Goal: Task Accomplishment & Management: Use online tool/utility

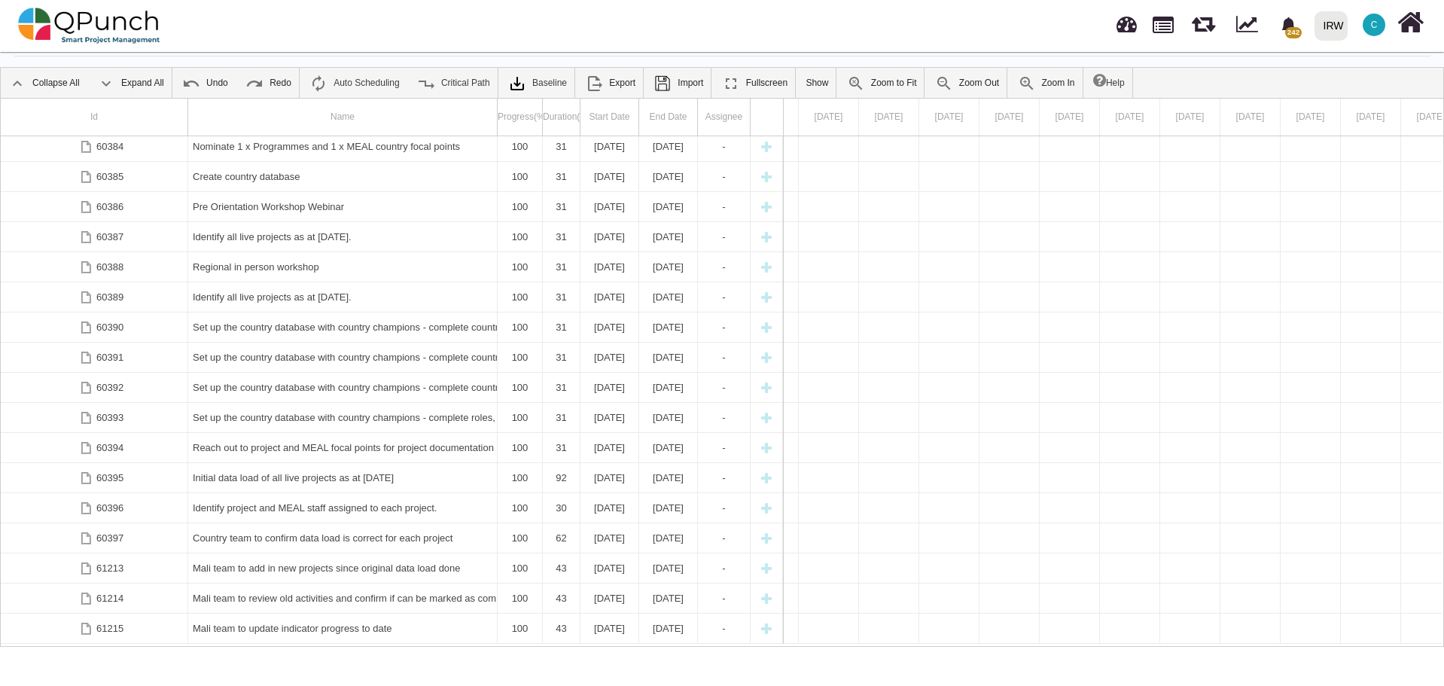
scroll to position [1186, 0]
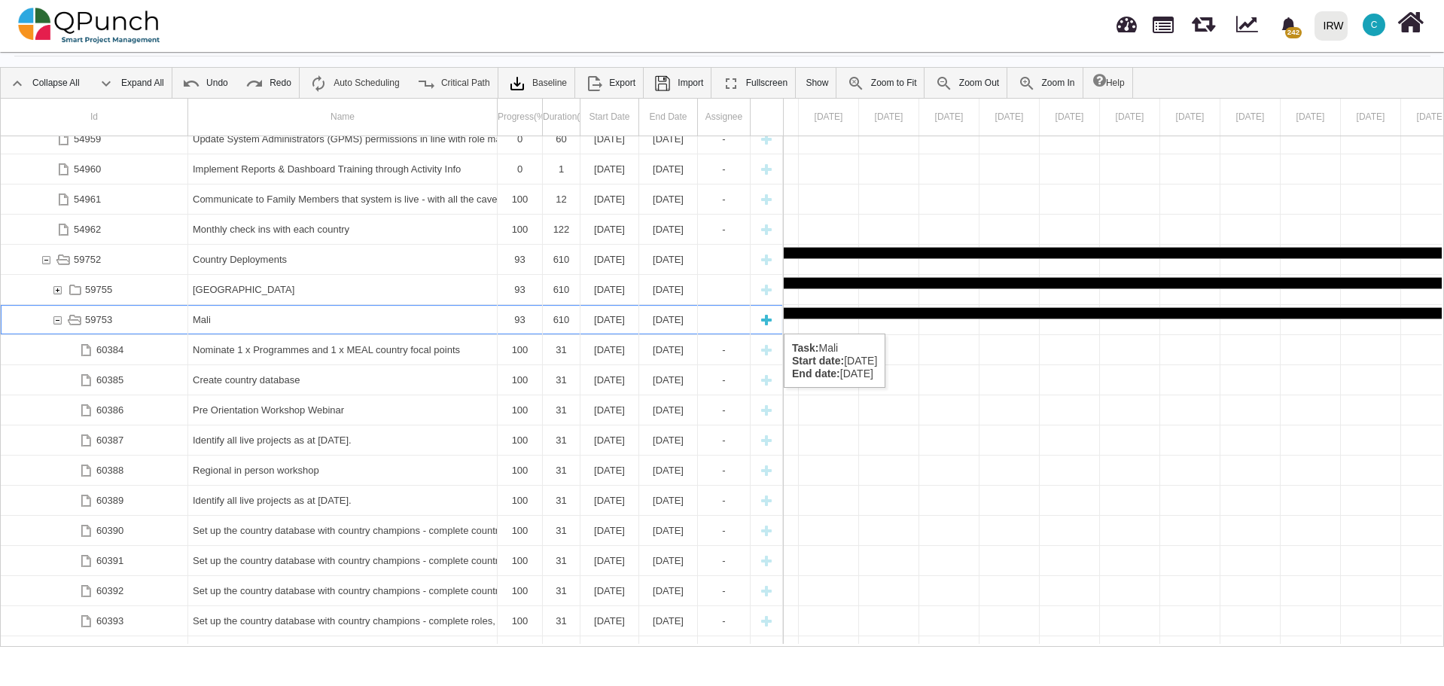
click at [56, 318] on div "59753" at bounding box center [57, 319] width 14 height 29
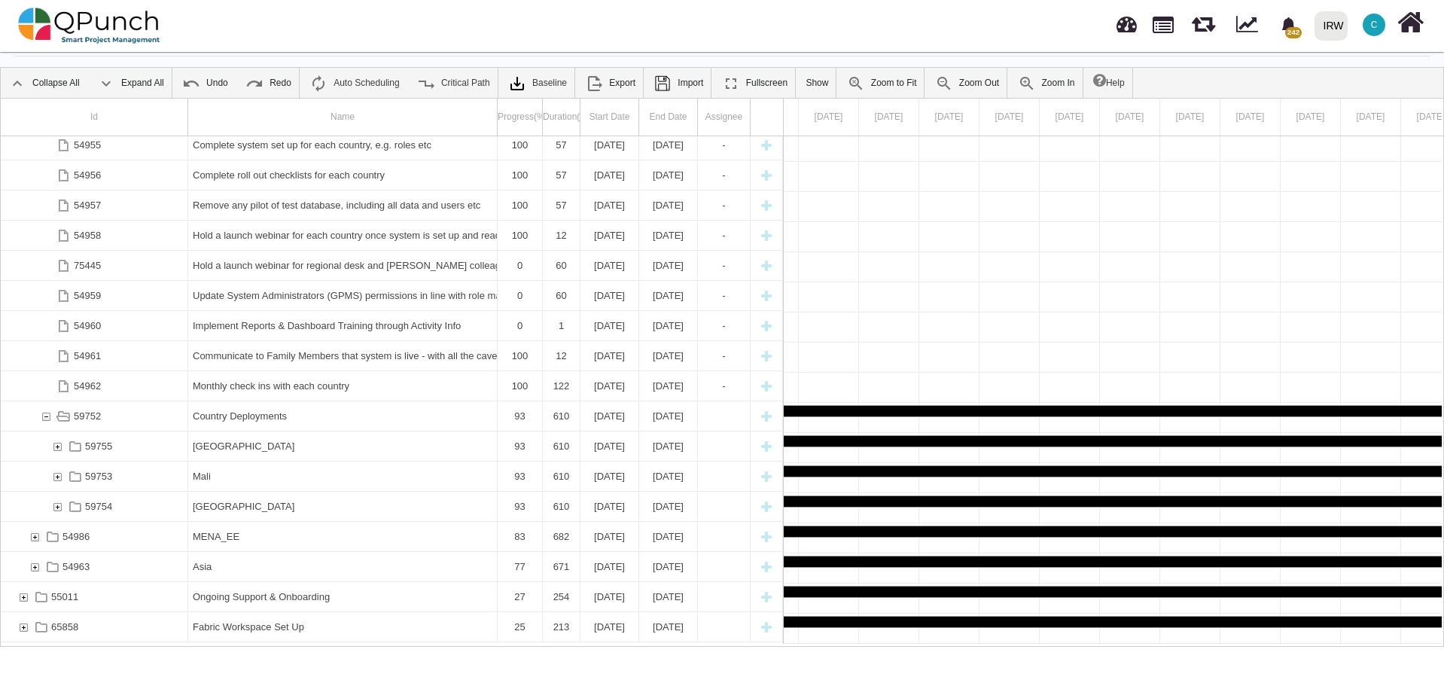
scroll to position [1028, 0]
click at [36, 539] on div "54986" at bounding box center [35, 537] width 14 height 29
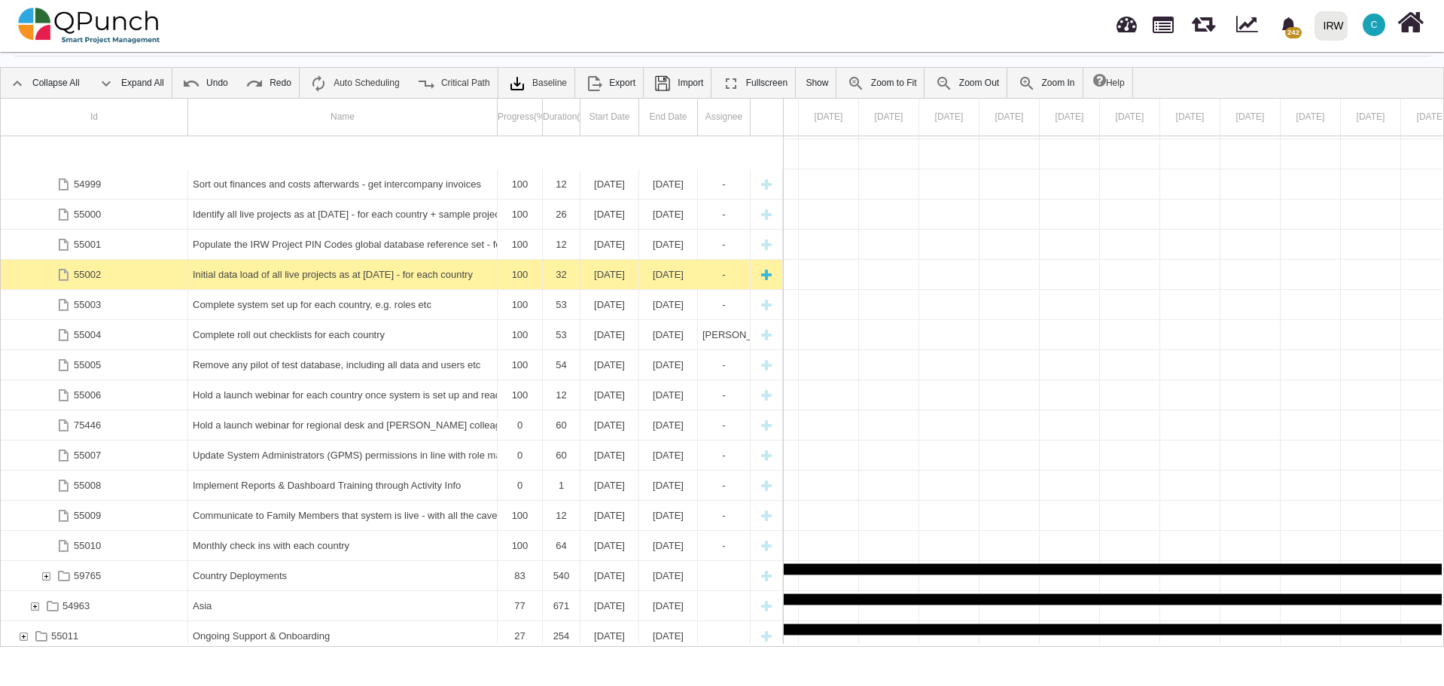
scroll to position [0, 0]
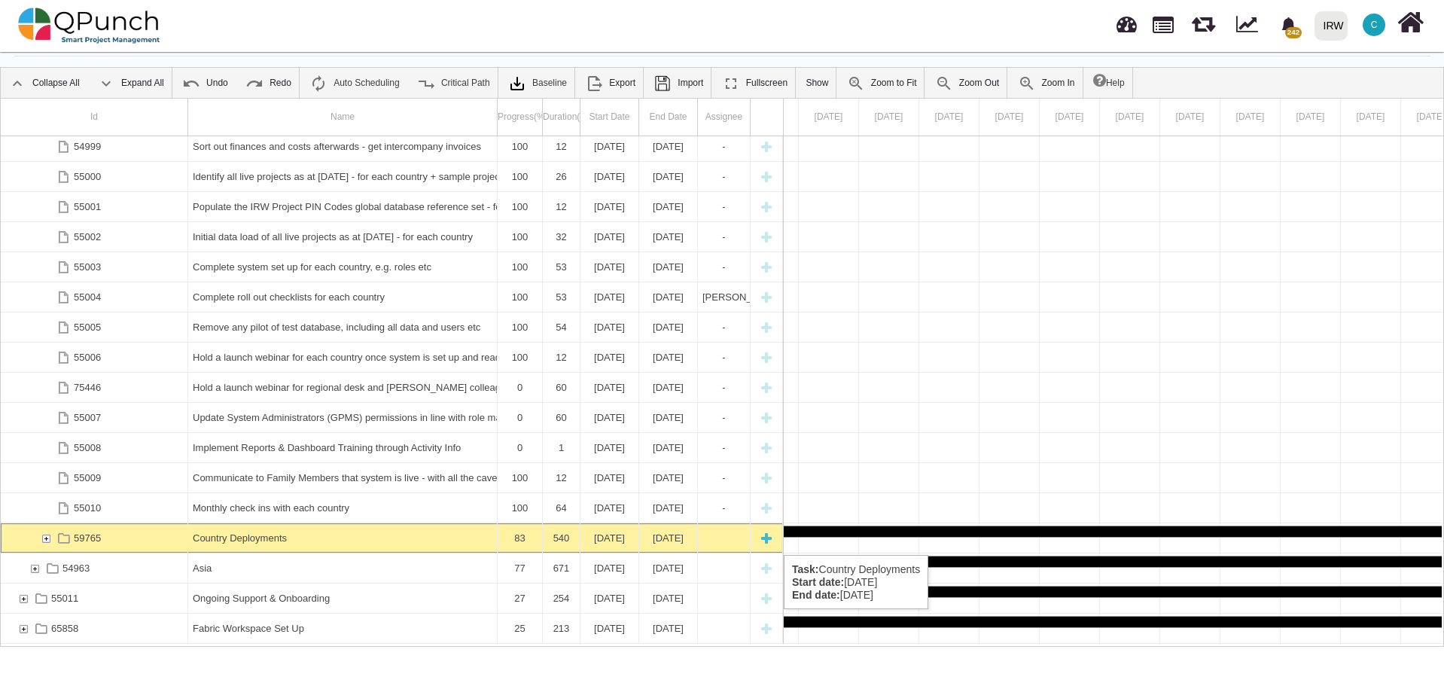
click at [44, 537] on div "59765" at bounding box center [46, 537] width 14 height 29
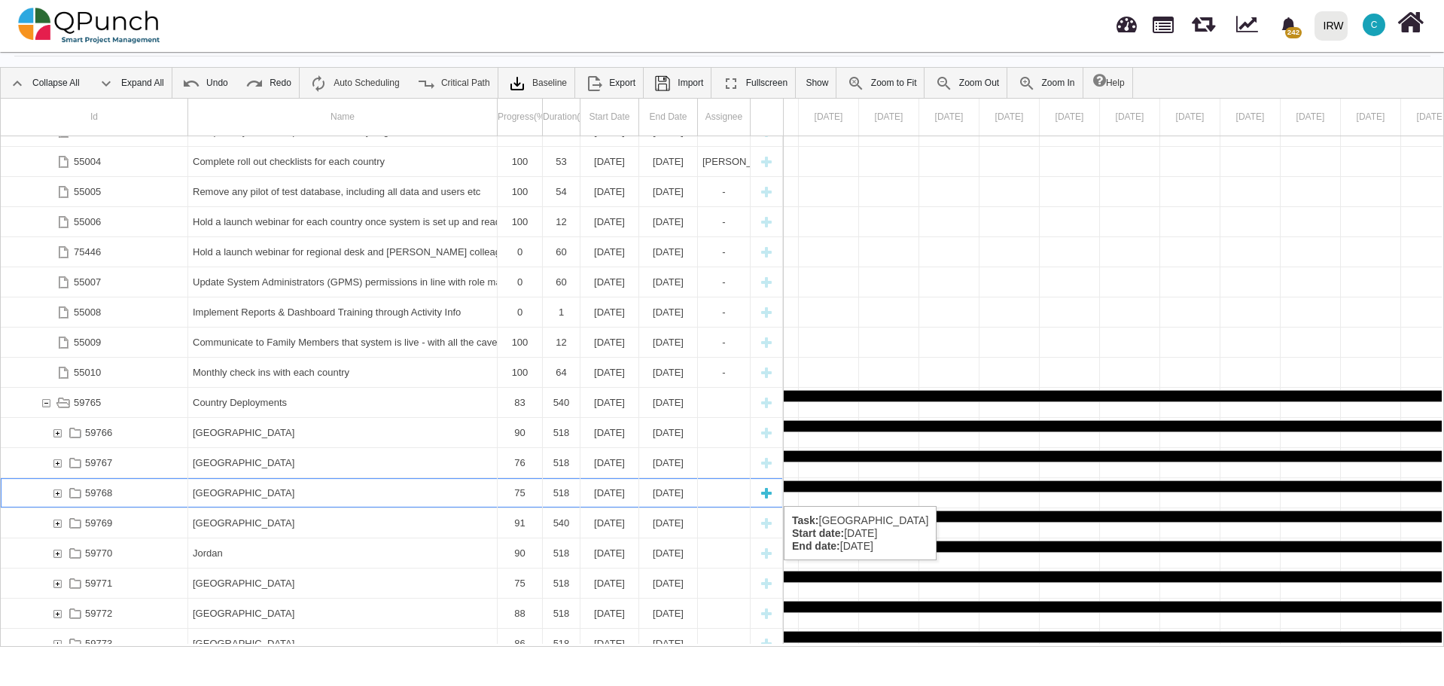
click at [57, 491] on div "59768" at bounding box center [57, 492] width 14 height 29
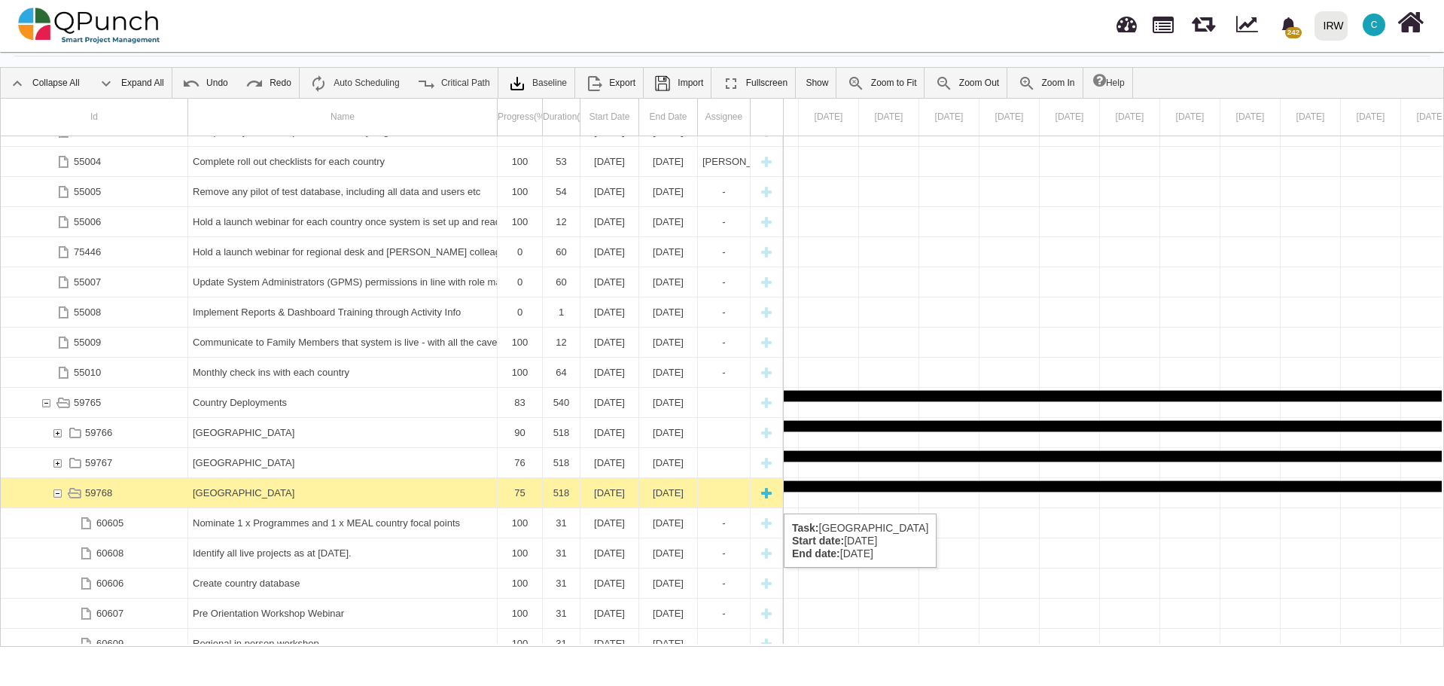
scroll to position [2150, 0]
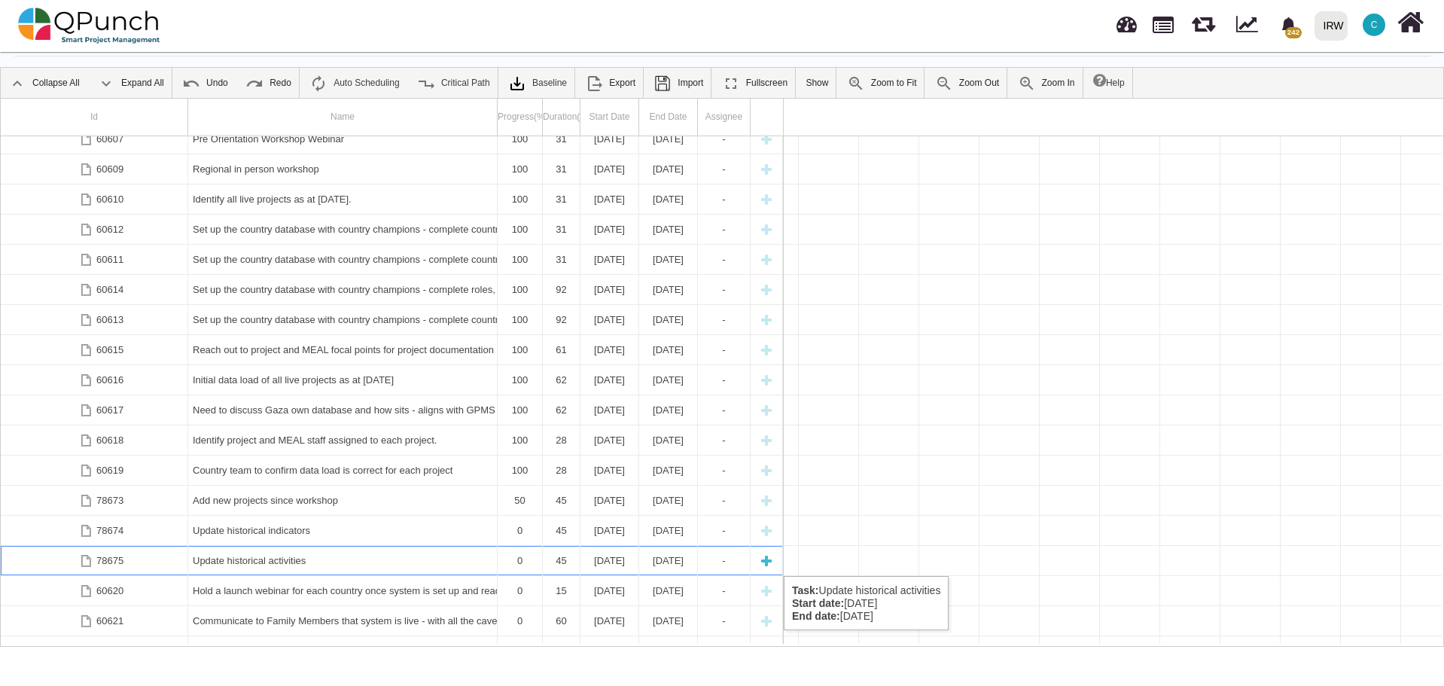
click at [249, 561] on div "Update historical activities" at bounding box center [343, 560] width 300 height 29
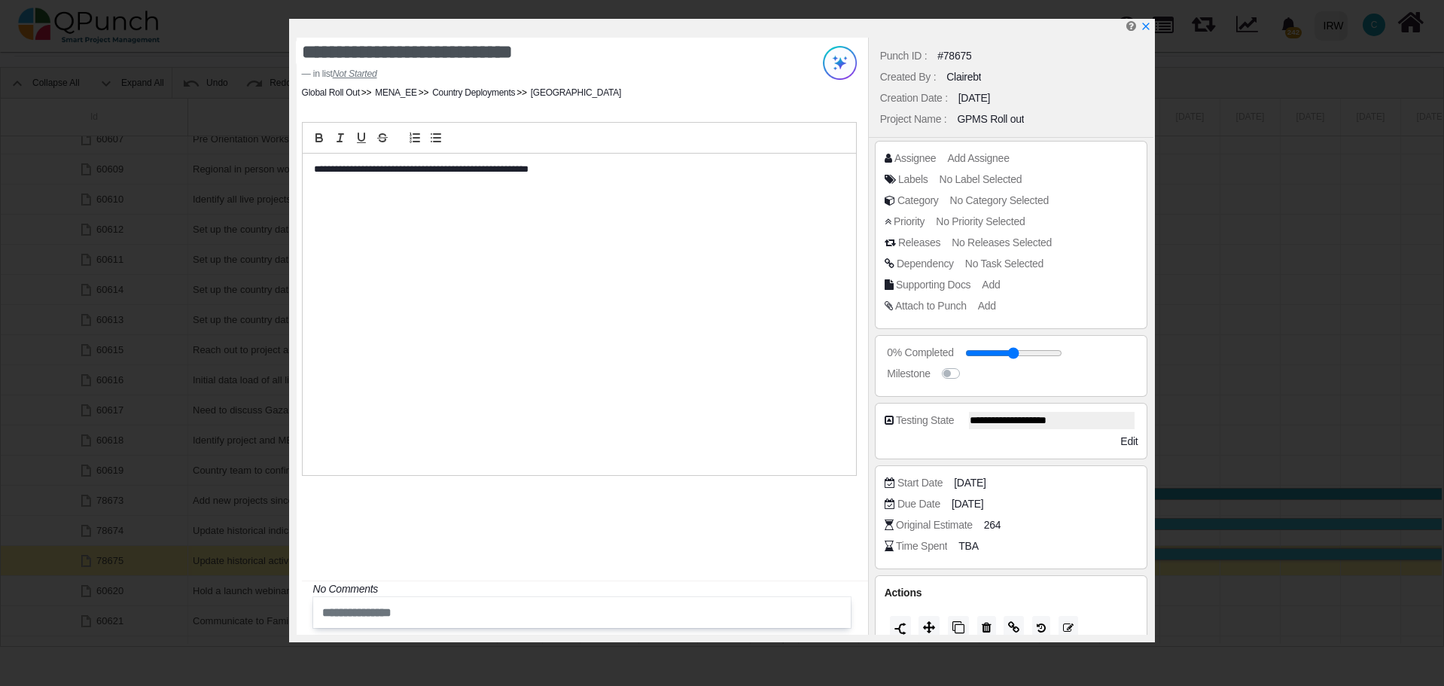
click at [315, 170] on p "**********" at bounding box center [575, 170] width 523 height 14
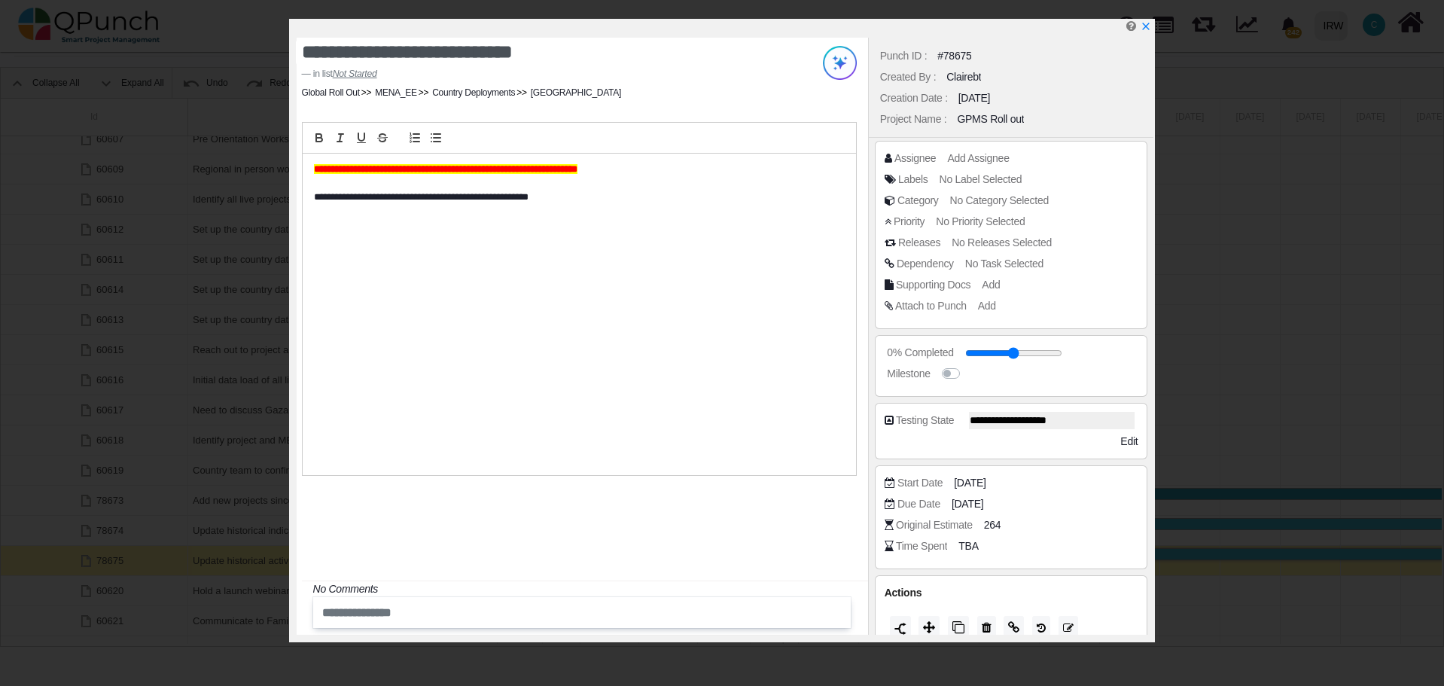
click at [510, 553] on div "**********" at bounding box center [582, 336] width 571 height 597
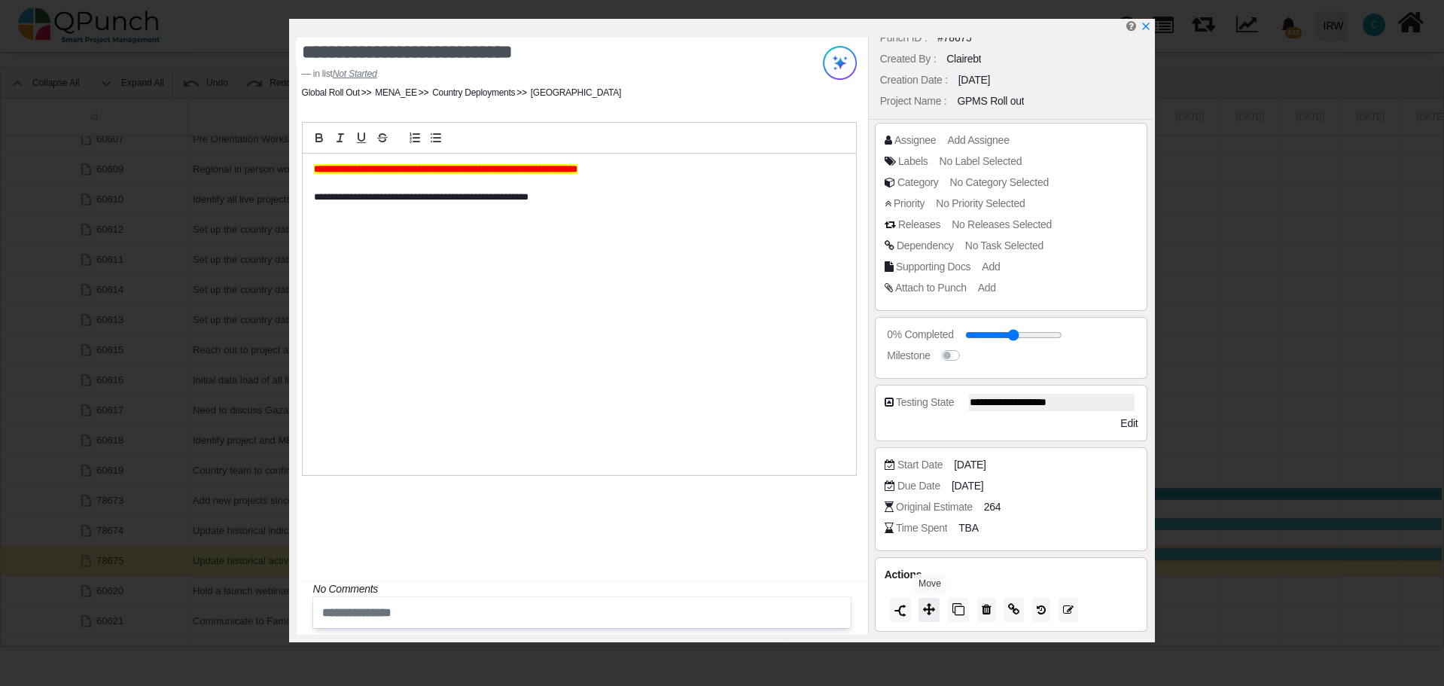
click at [933, 609] on icon at bounding box center [929, 609] width 12 height 12
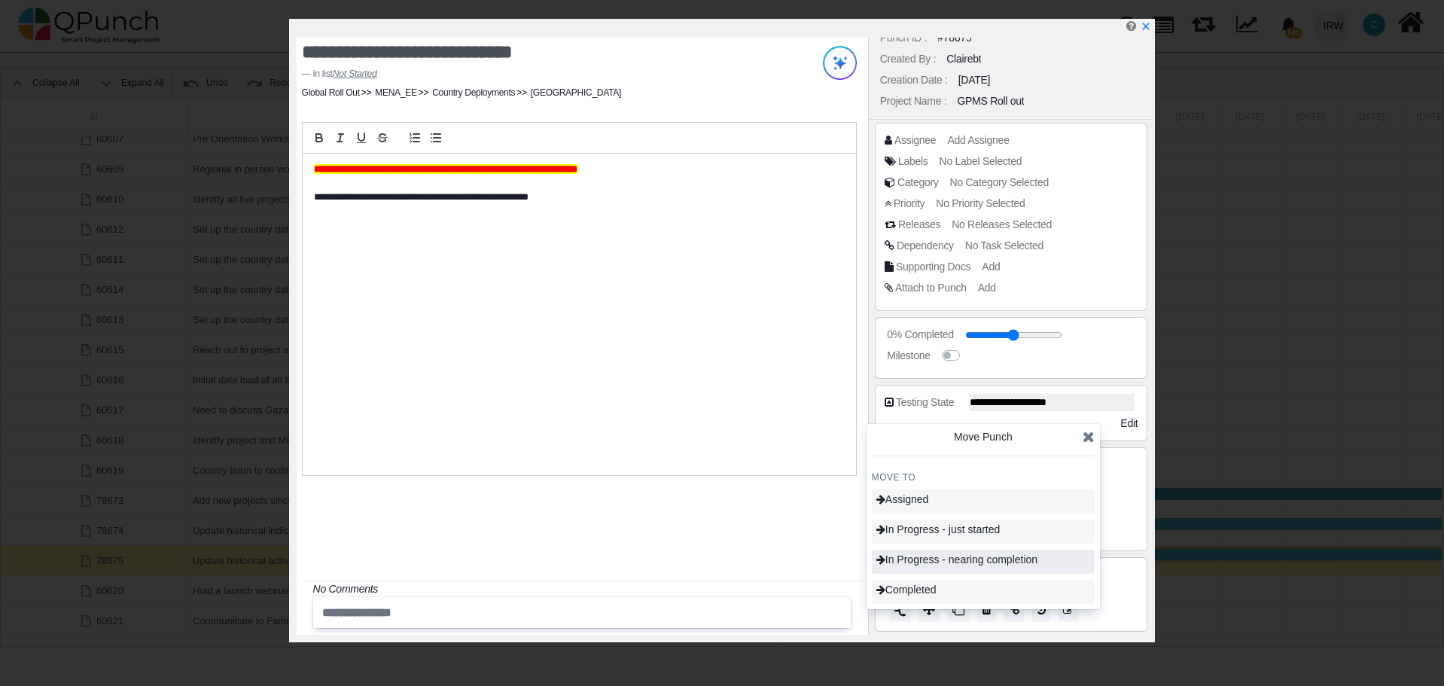
click at [930, 561] on span "In Progress - nearing completion" at bounding box center [956, 559] width 161 height 12
type input "**"
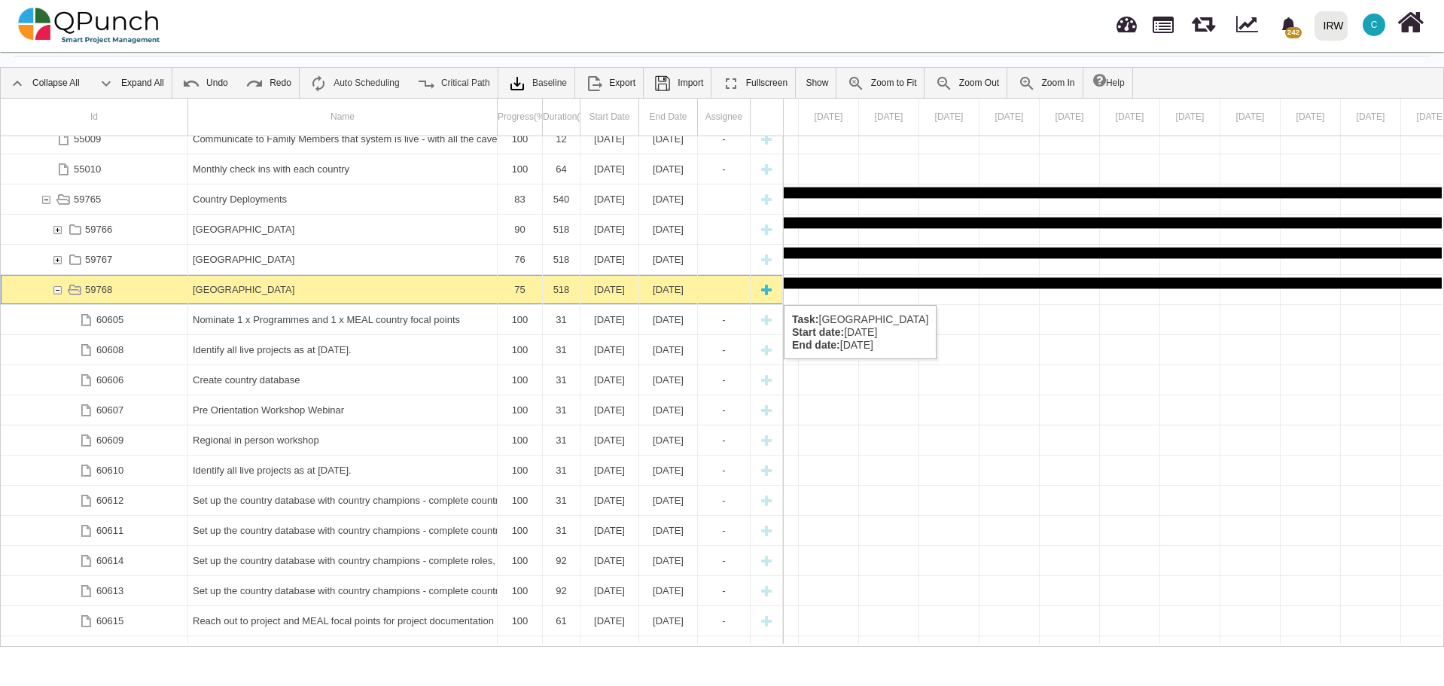
click at [56, 290] on div "59768" at bounding box center [57, 289] width 14 height 29
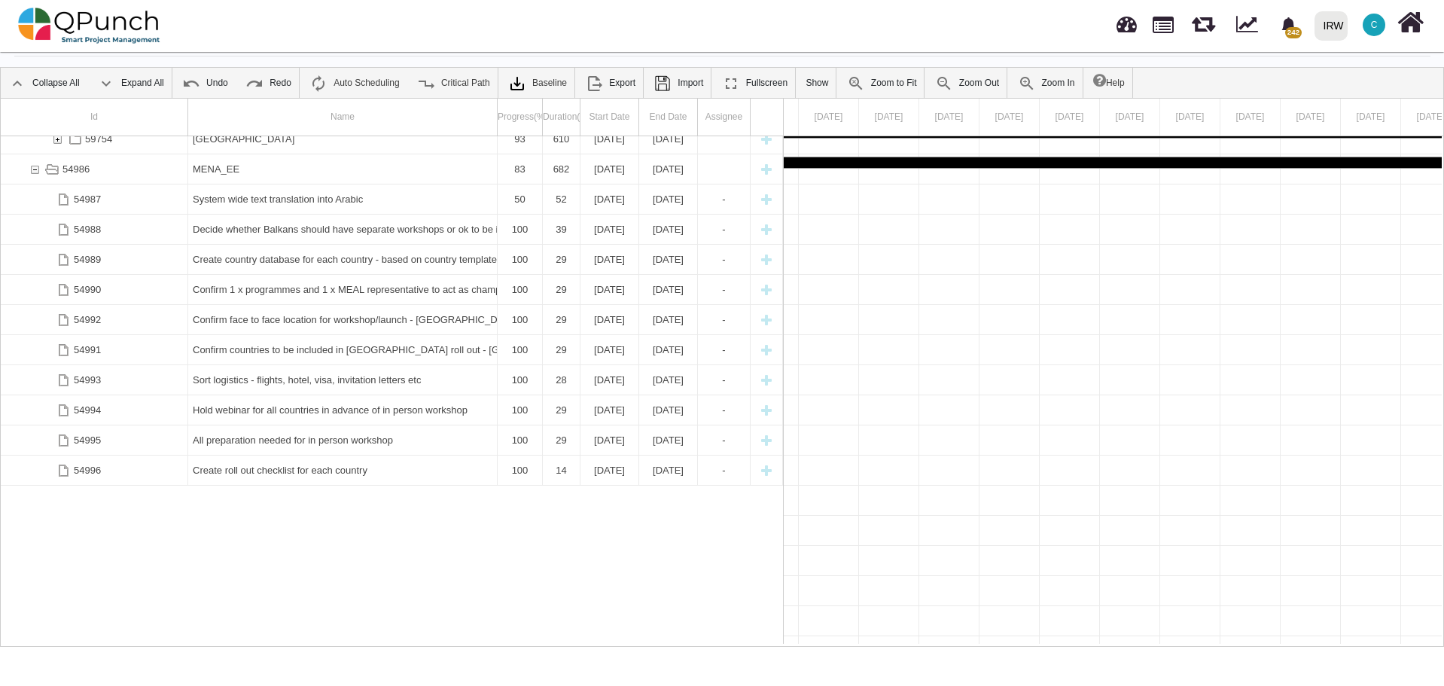
scroll to position [1126, 0]
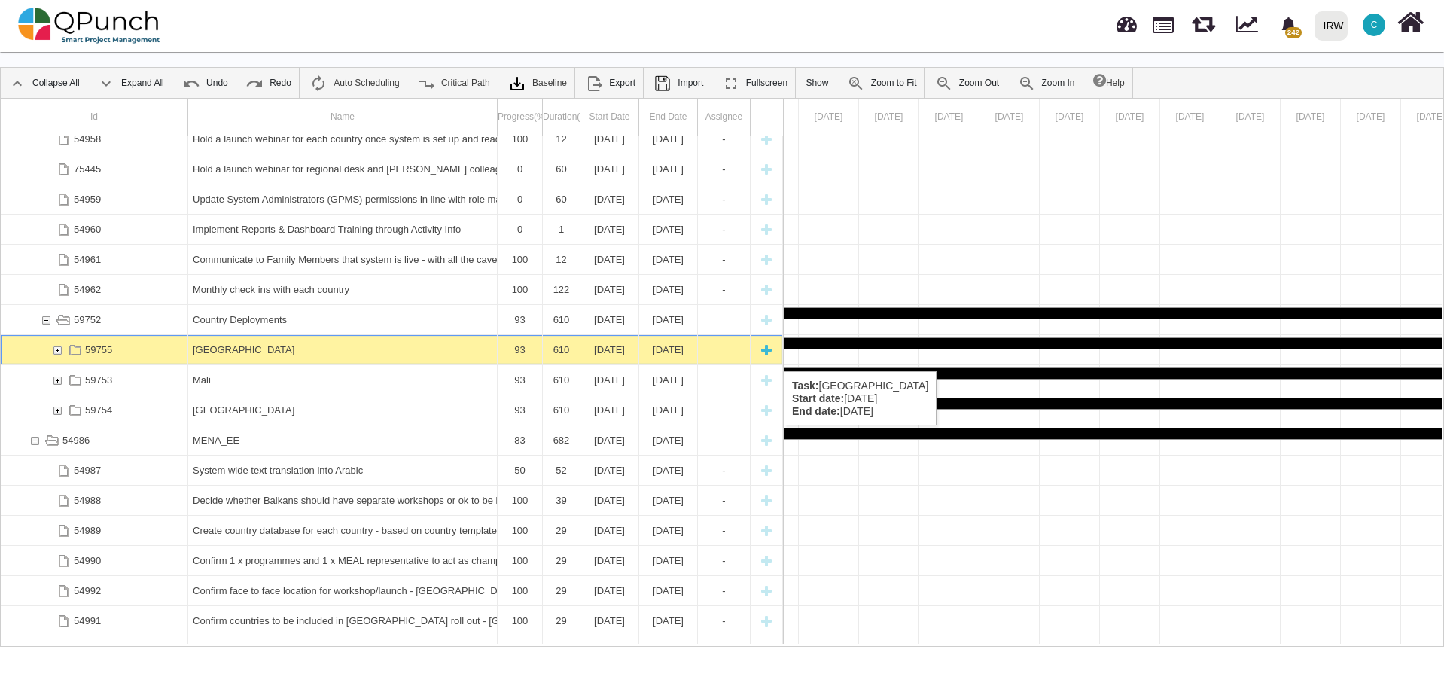
click at [58, 346] on div "59755" at bounding box center [57, 349] width 14 height 29
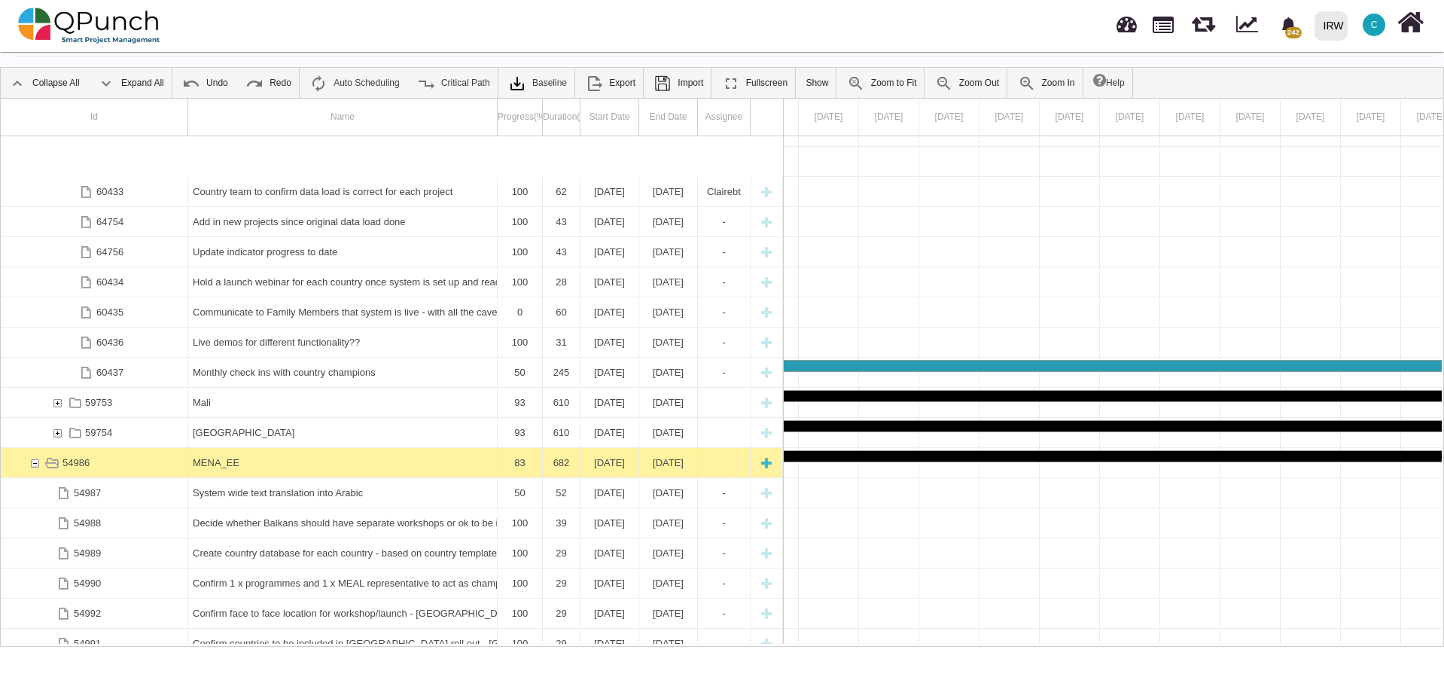
scroll to position [1803, 0]
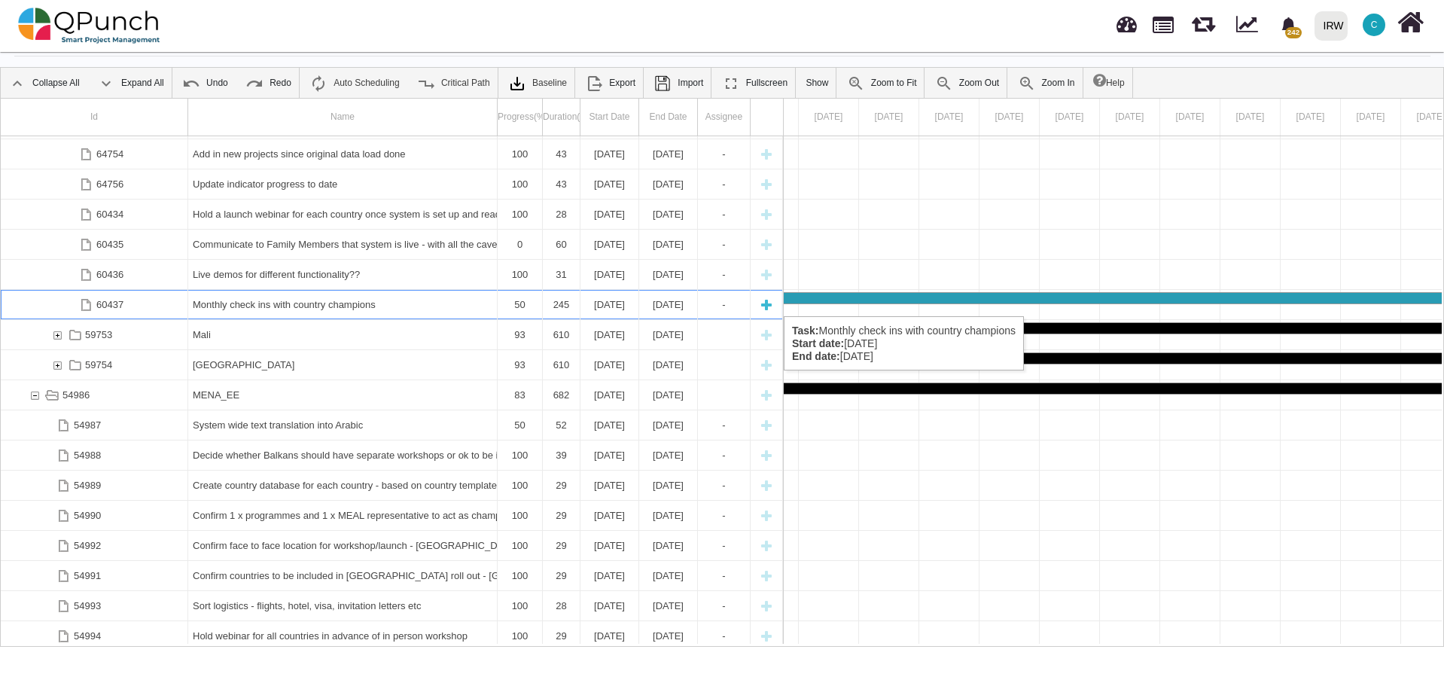
click at [269, 301] on div "Monthly check ins with country champions" at bounding box center [343, 304] width 300 height 29
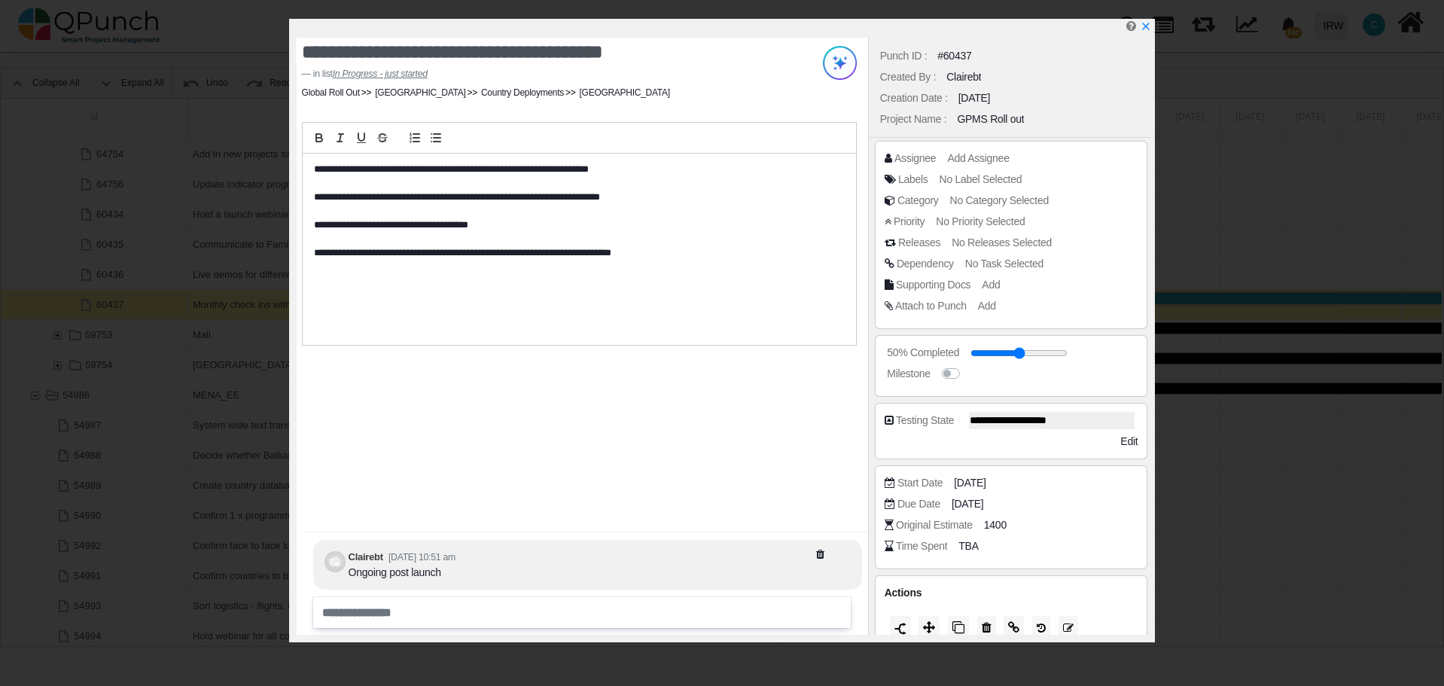
click at [312, 169] on div "**********" at bounding box center [579, 249] width 553 height 191
paste div
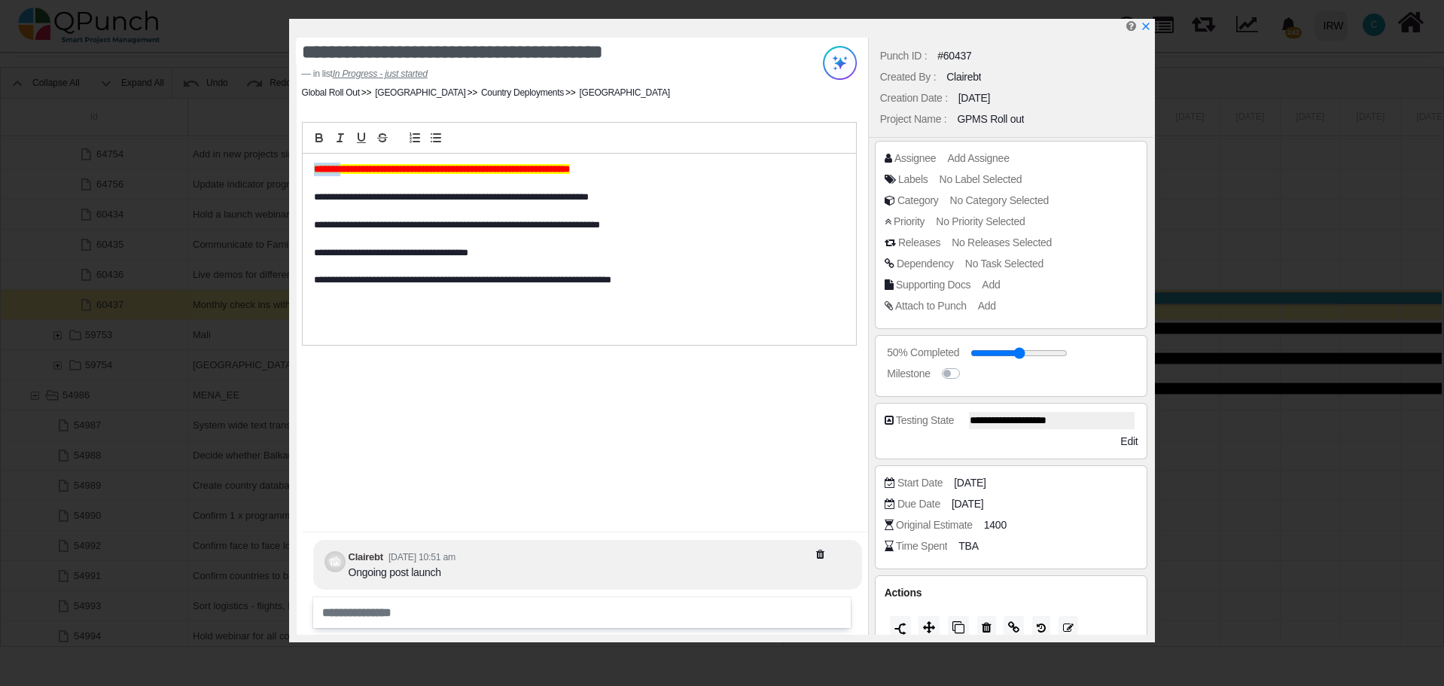
drag, startPoint x: 333, startPoint y: 169, endPoint x: 288, endPoint y: 166, distance: 46.0
click at [288, 166] on div "**********" at bounding box center [722, 343] width 1444 height 686
click at [575, 486] on div "**********" at bounding box center [582, 336] width 571 height 597
click at [1149, 29] on icon "x" at bounding box center [1145, 27] width 12 height 12
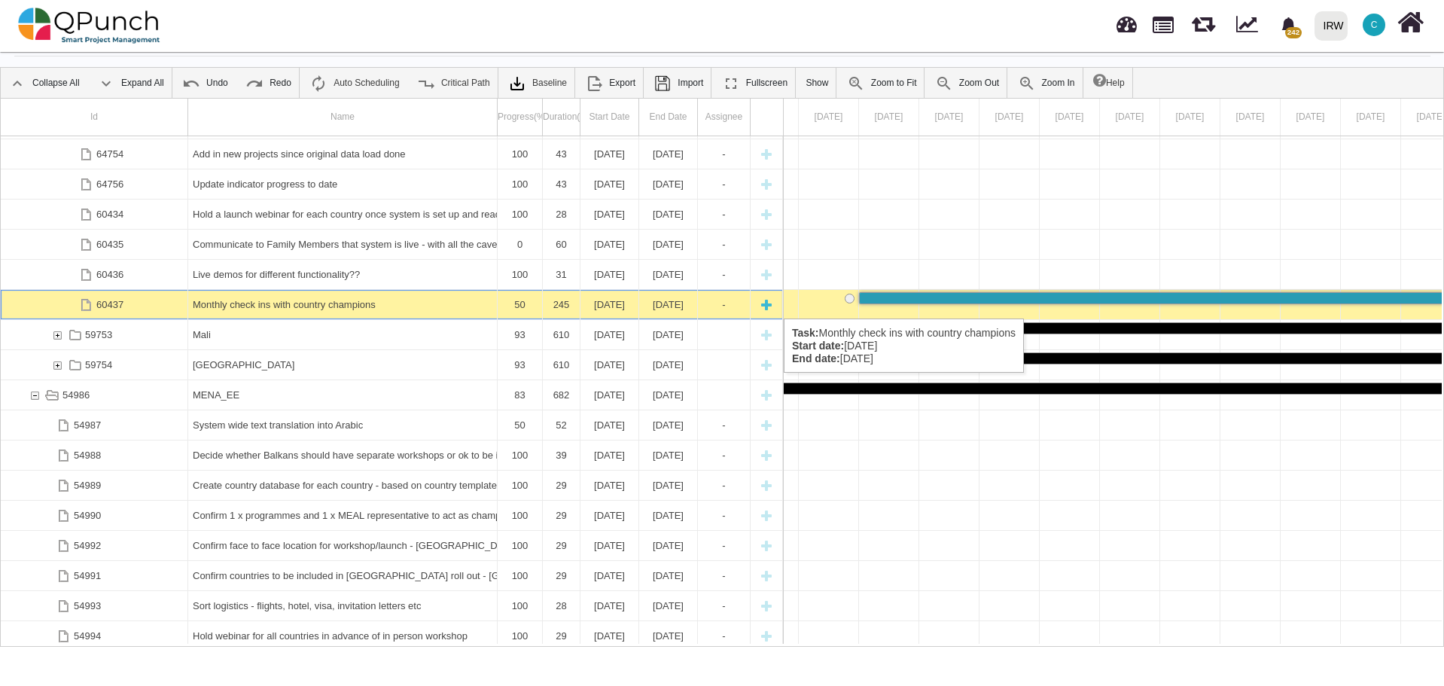
click at [314, 303] on div "Monthly check ins with country champions" at bounding box center [343, 304] width 300 height 29
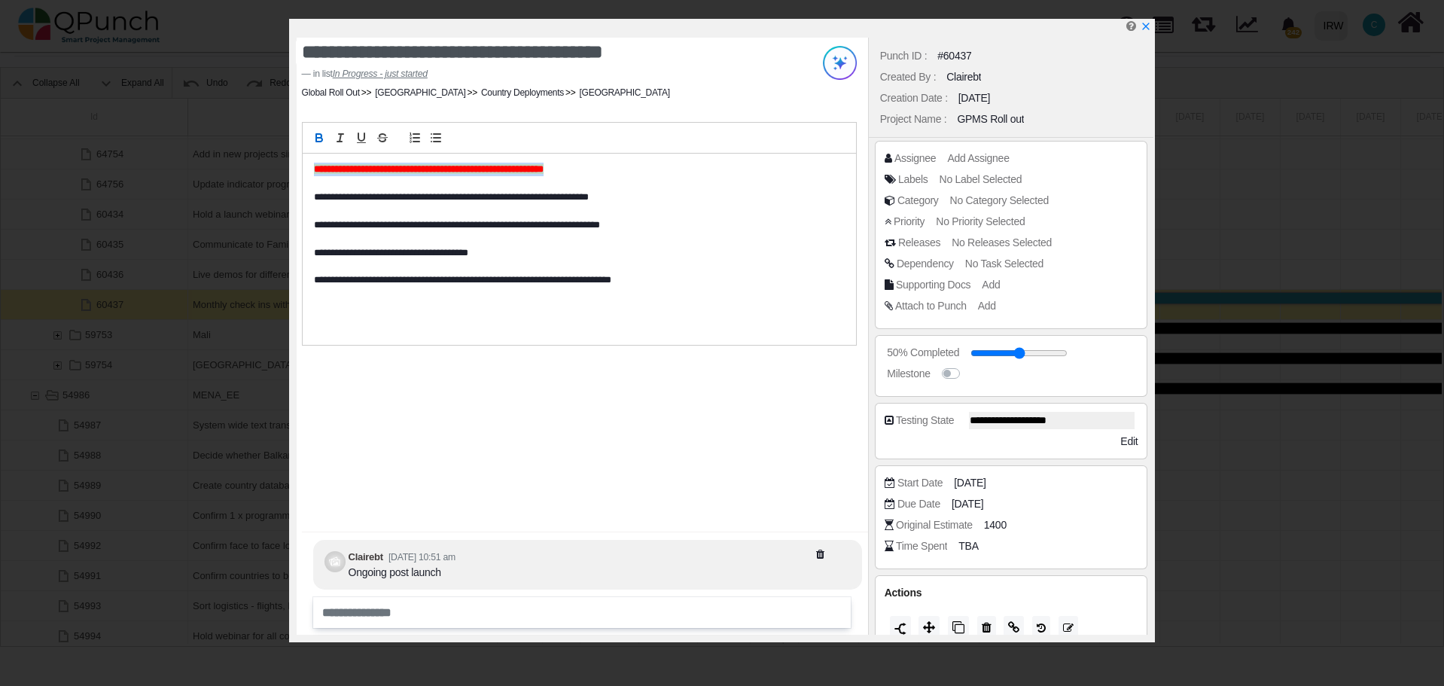
drag, startPoint x: 599, startPoint y: 166, endPoint x: 312, endPoint y: 164, distance: 287.5
click at [312, 164] on div "**********" at bounding box center [579, 249] width 553 height 191
copy strong "**********"
click at [1145, 30] on icon "x" at bounding box center [1145, 27] width 12 height 12
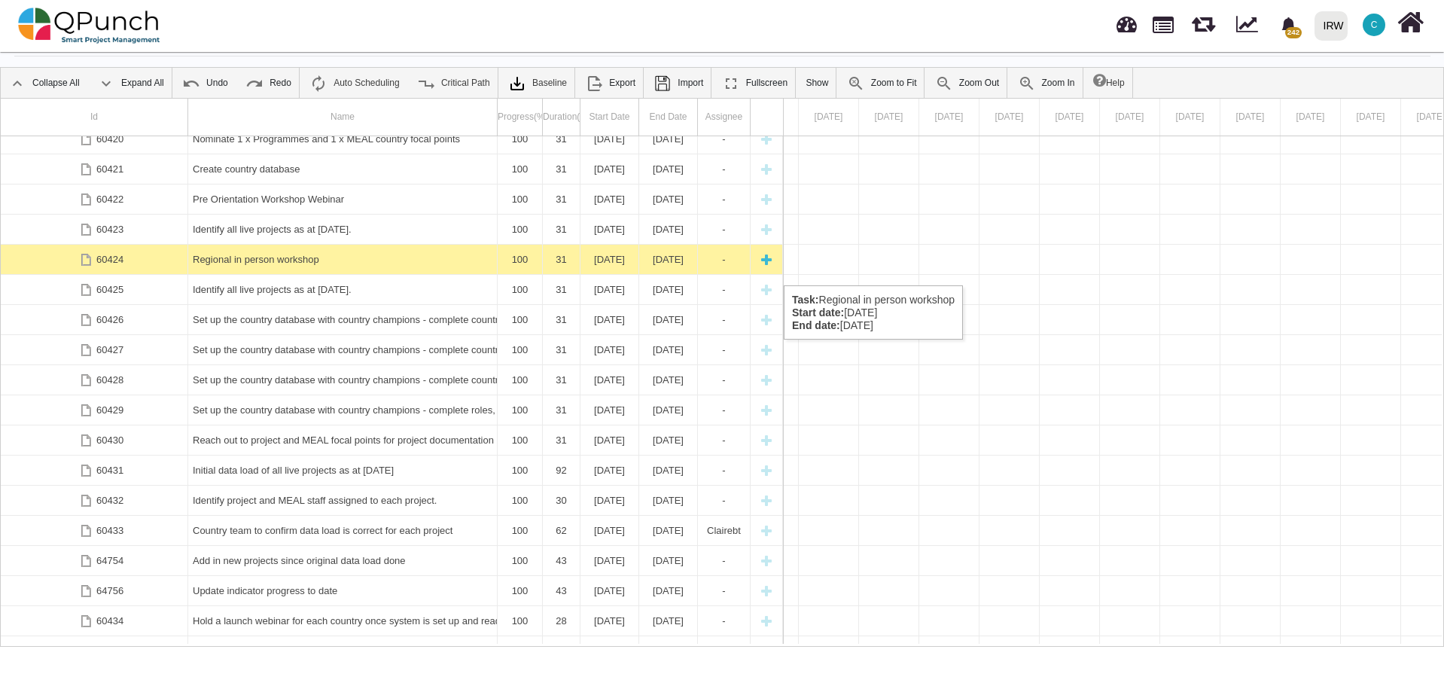
scroll to position [1261, 0]
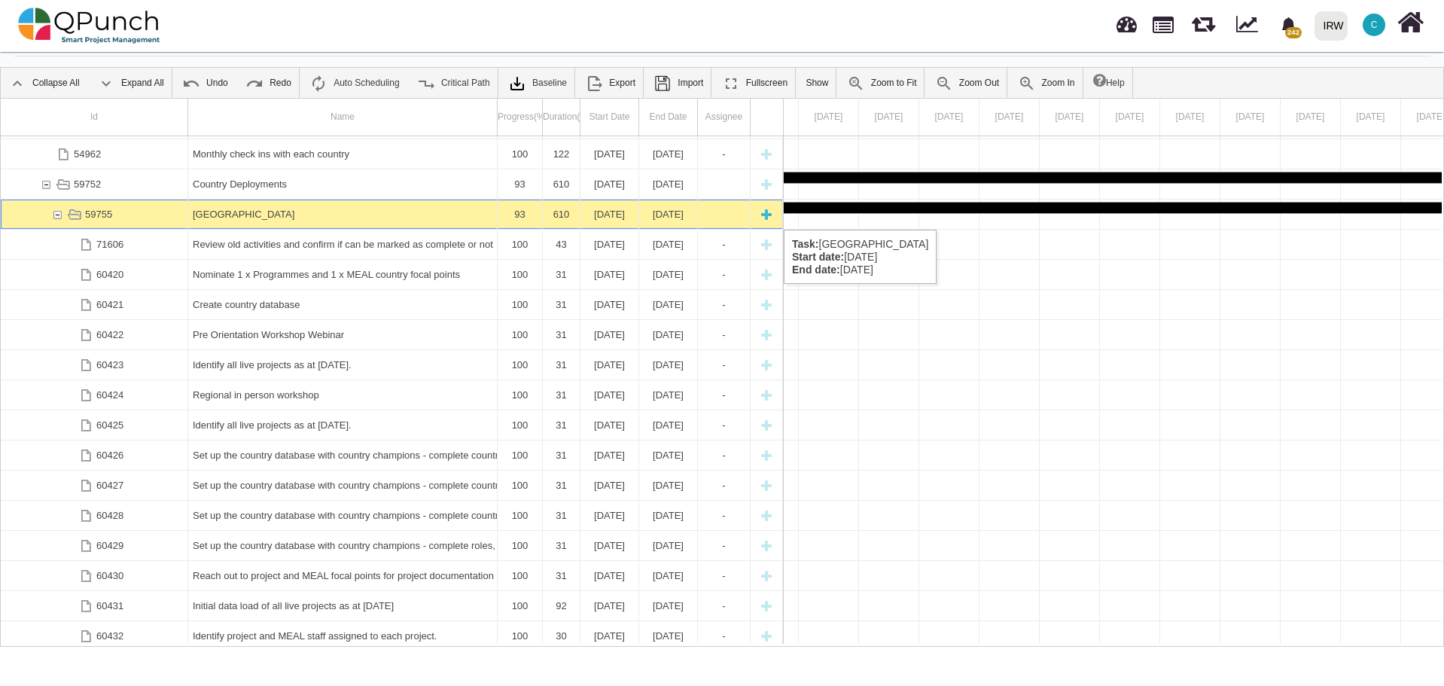
click at [55, 214] on div "59755" at bounding box center [57, 213] width 14 height 29
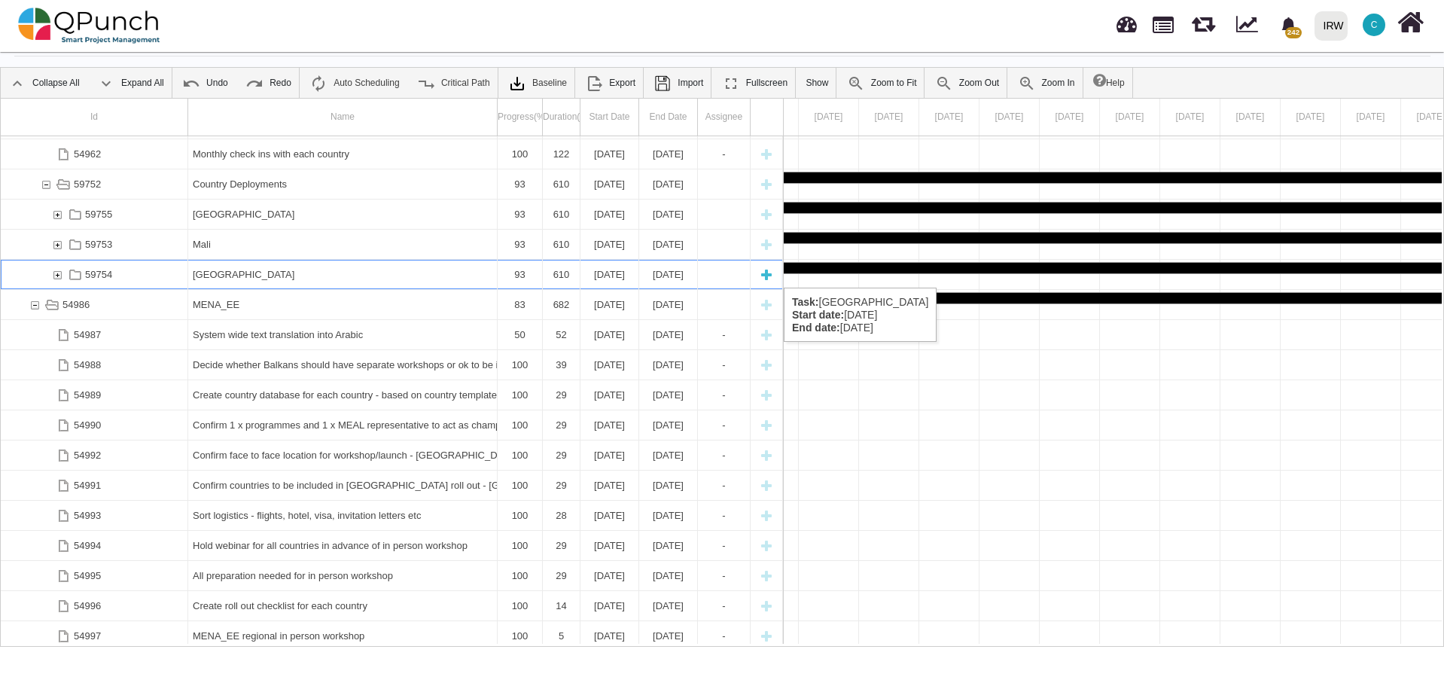
click at [56, 272] on div "59754" at bounding box center [57, 274] width 14 height 29
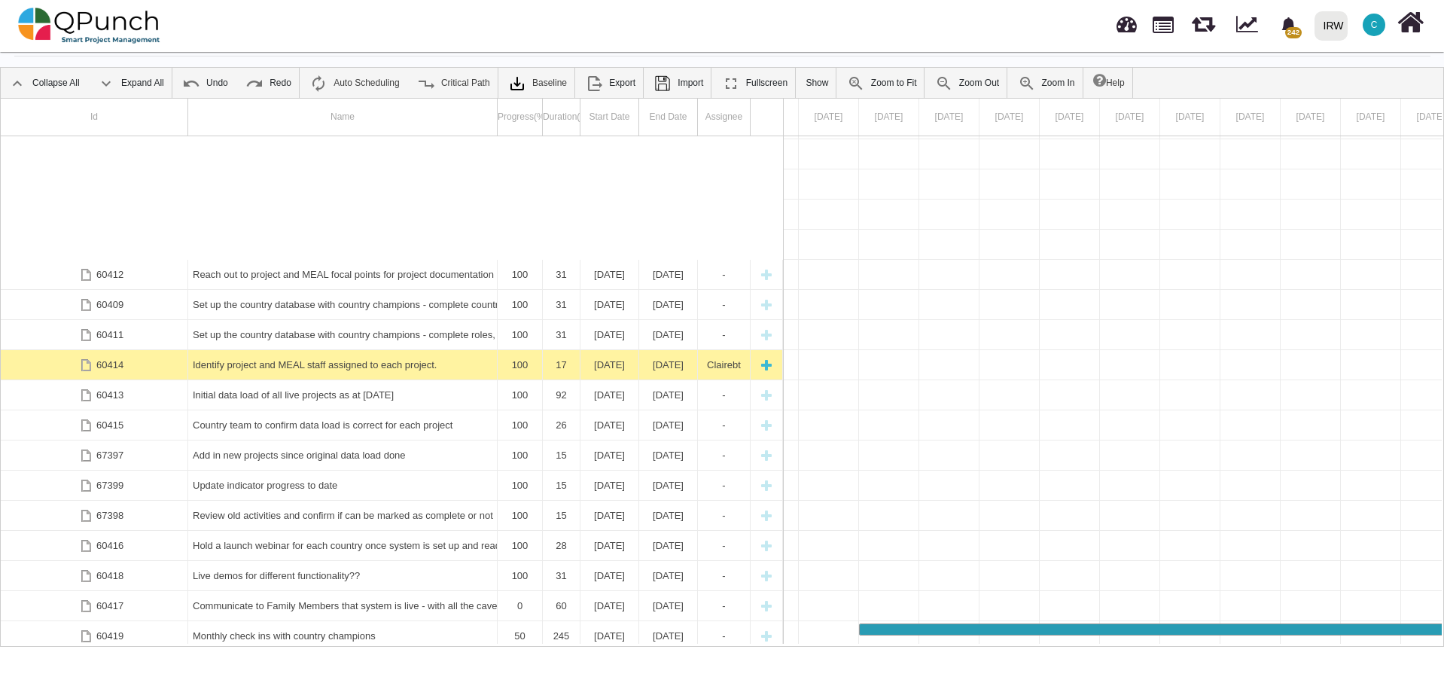
scroll to position [1736, 0]
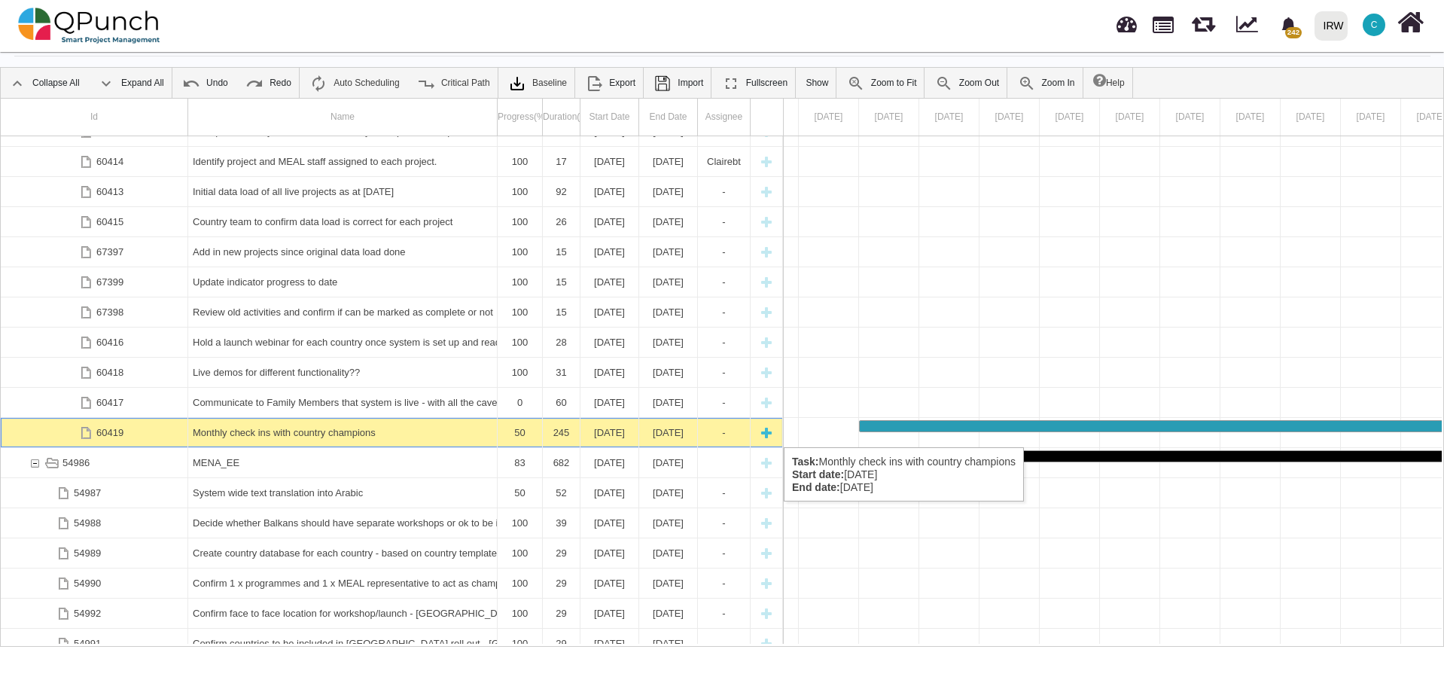
click at [256, 432] on div "Monthly check ins with country champions" at bounding box center [343, 432] width 300 height 29
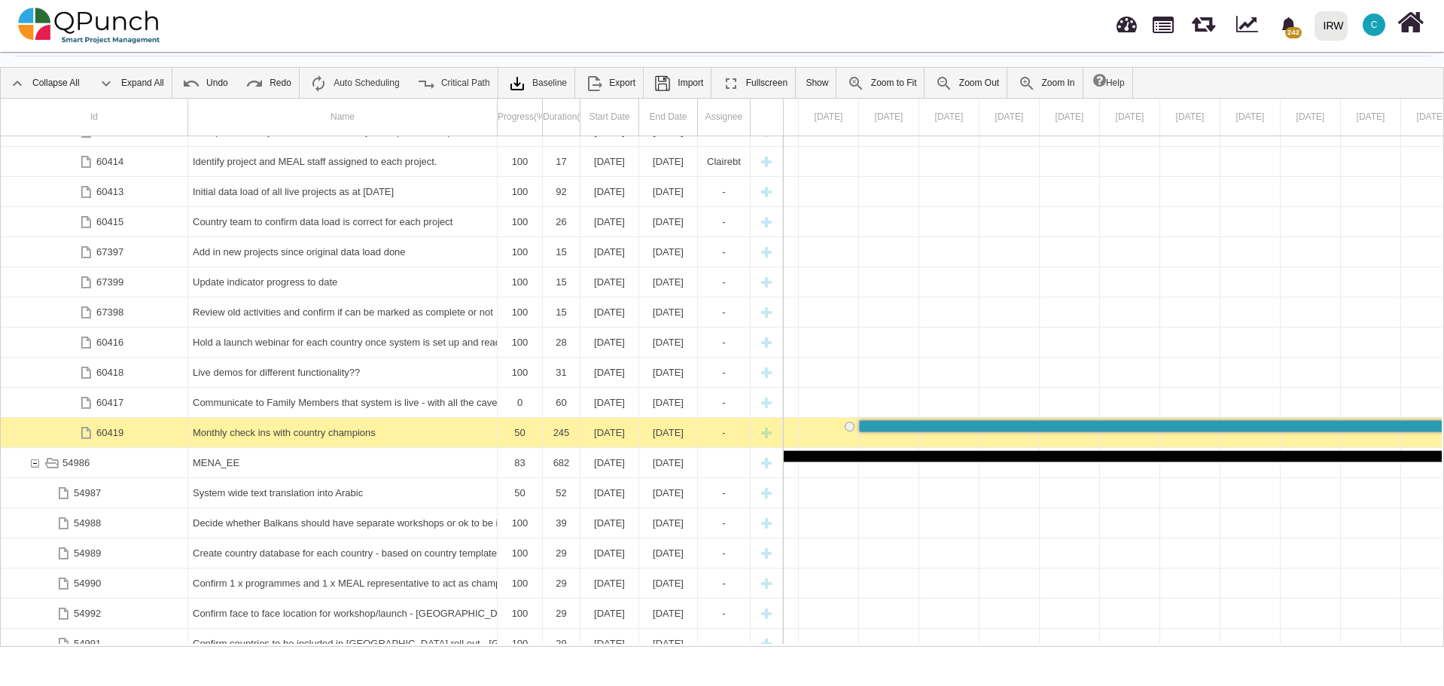
click at [256, 432] on div "Monthly check ins with country champions" at bounding box center [343, 432] width 300 height 29
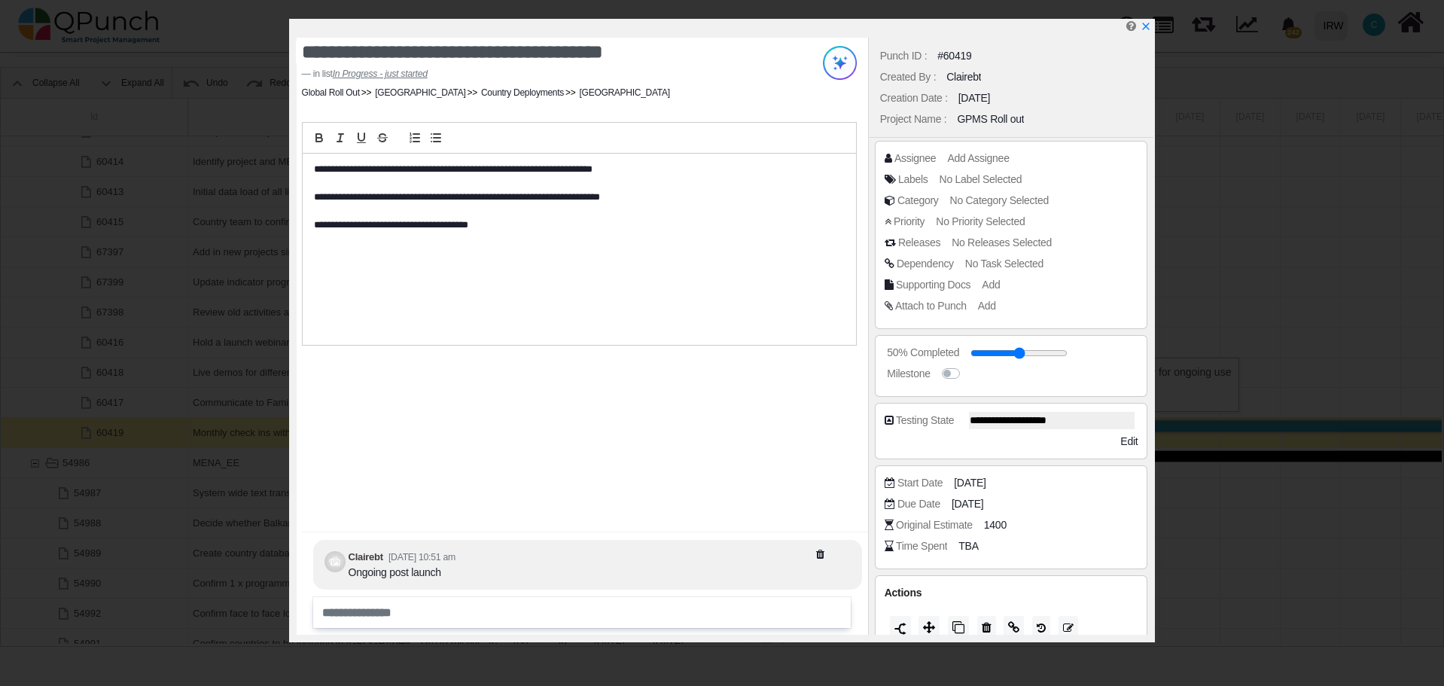
click at [312, 166] on div "**********" at bounding box center [579, 249] width 553 height 191
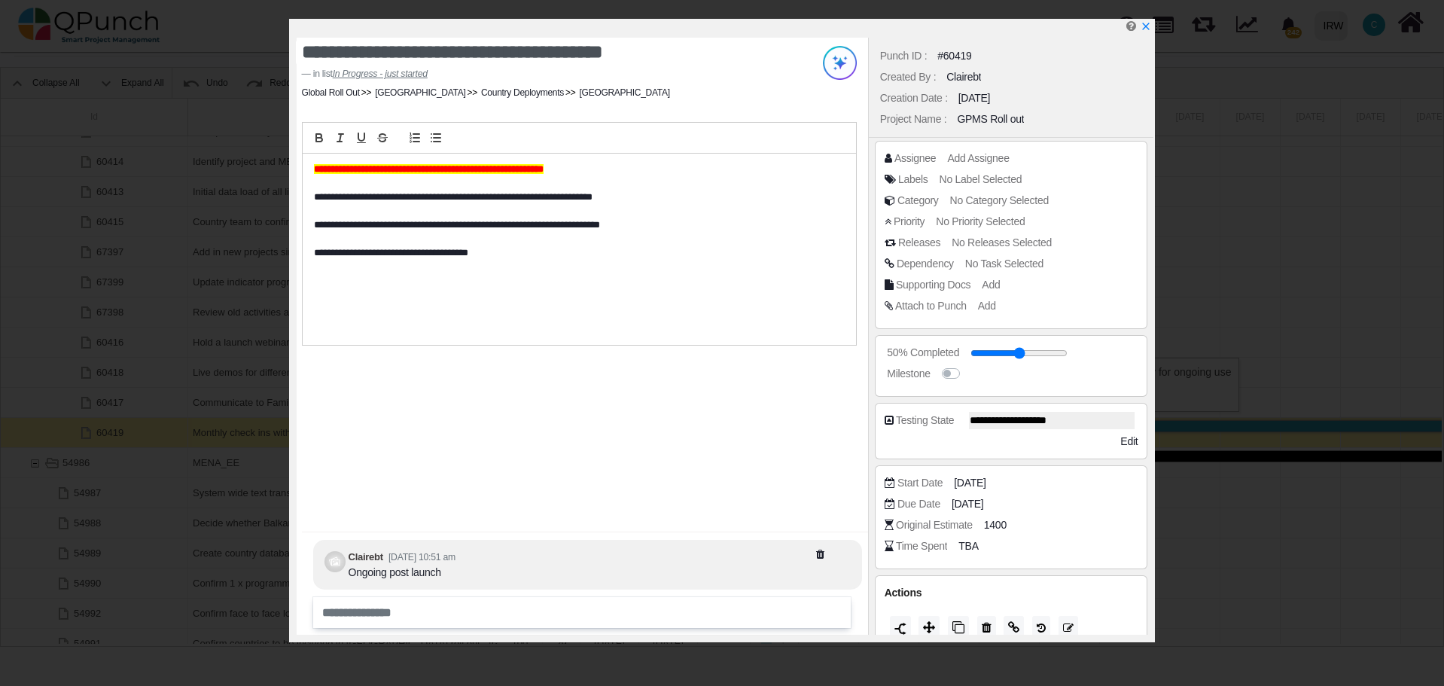
click at [415, 403] on div "**********" at bounding box center [582, 336] width 571 height 597
click at [1148, 29] on icon "x" at bounding box center [1145, 27] width 12 height 12
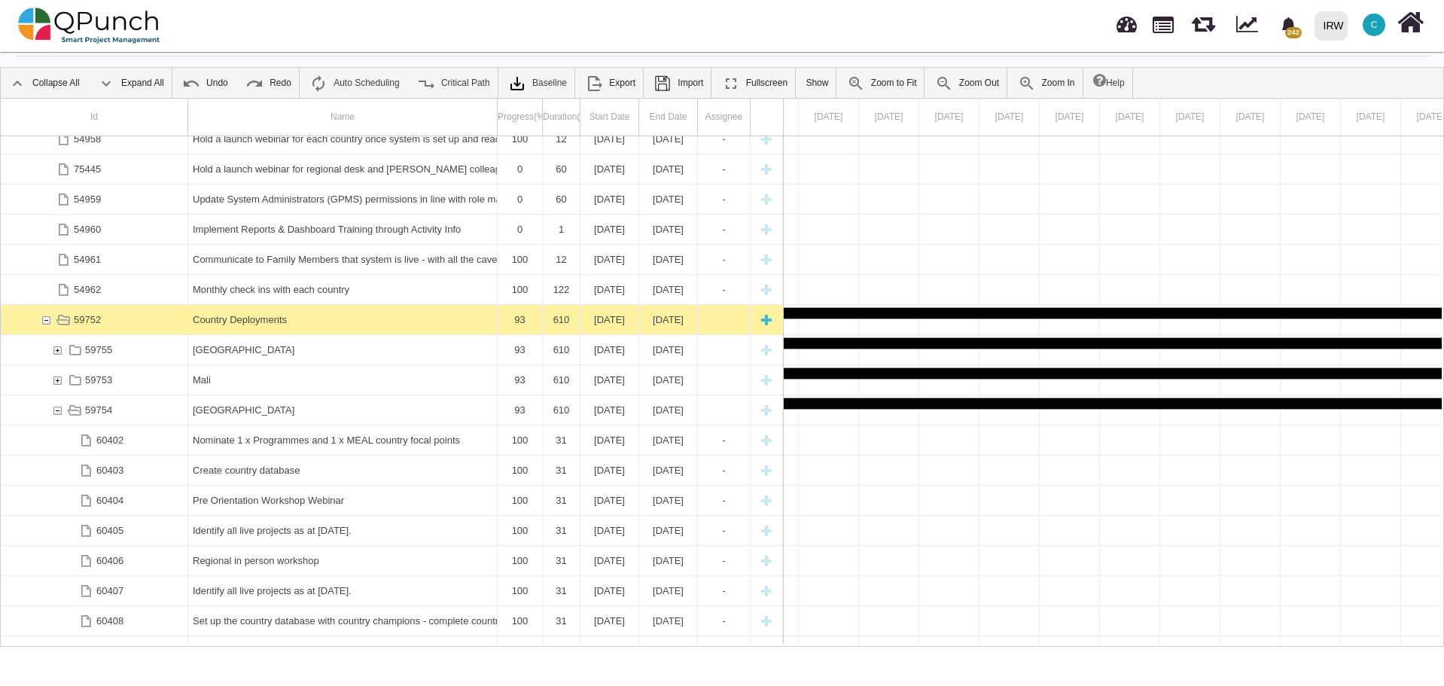
scroll to position [1058, 0]
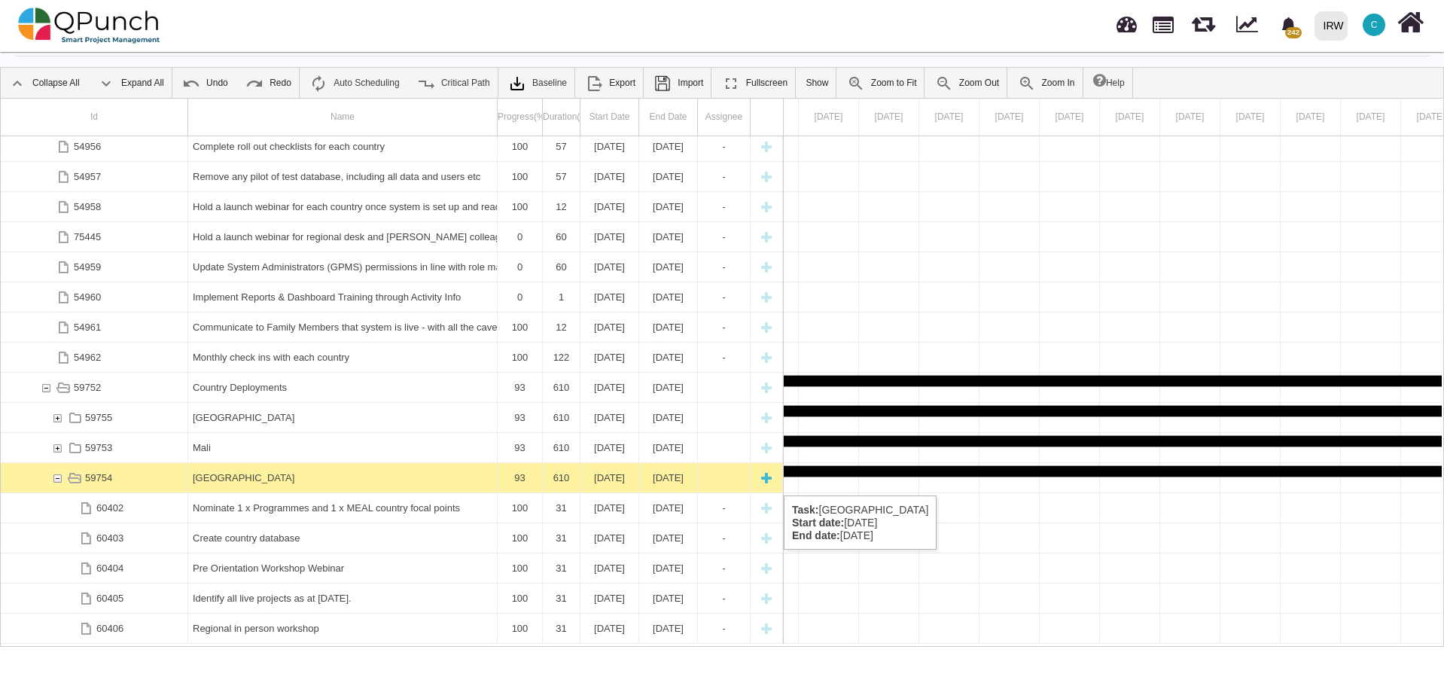
click at [56, 480] on div "59754" at bounding box center [57, 477] width 14 height 29
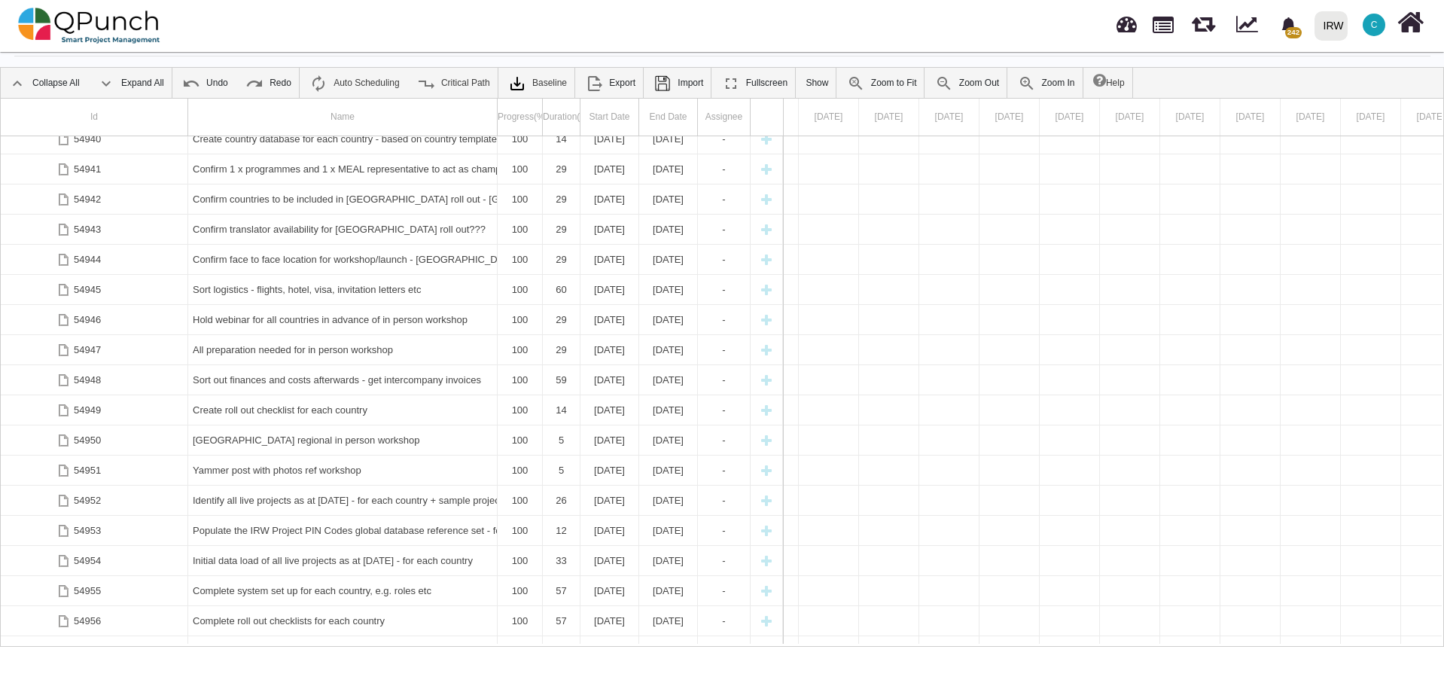
scroll to position [381, 0]
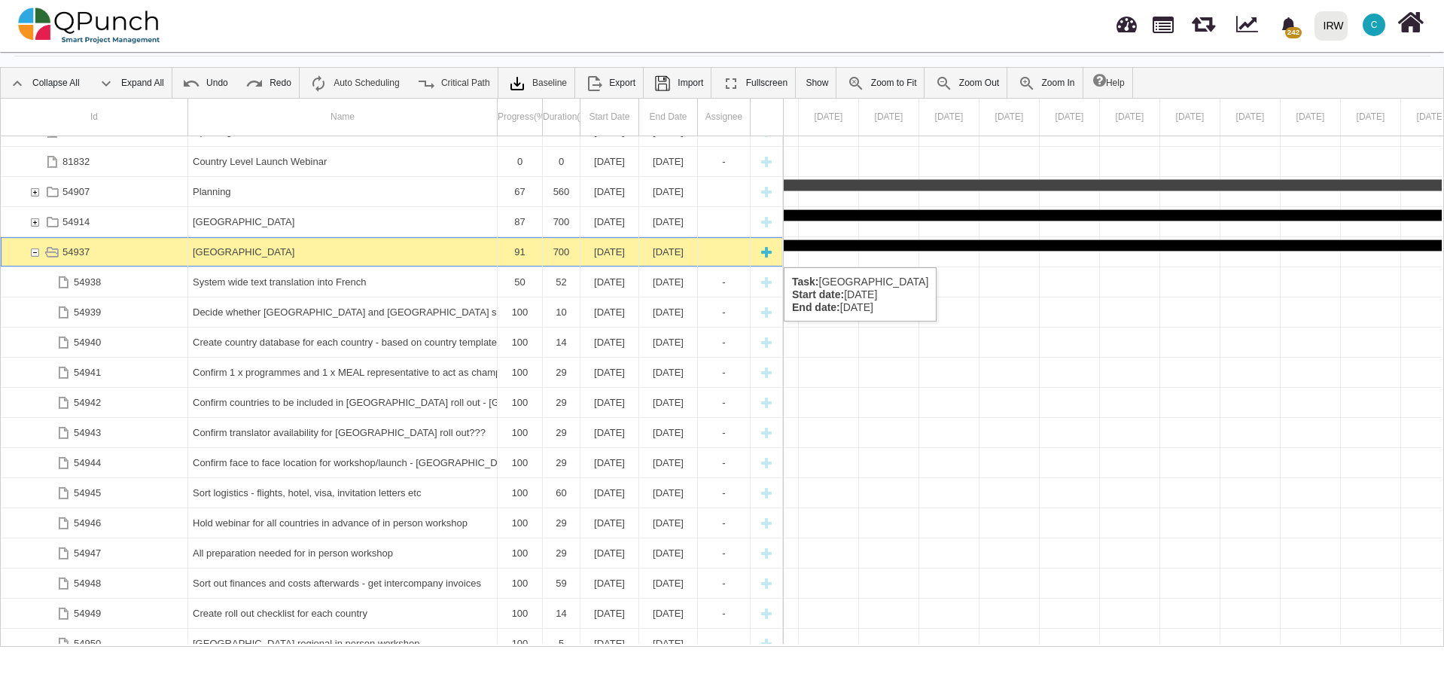
click at [35, 252] on div "54937" at bounding box center [35, 251] width 14 height 29
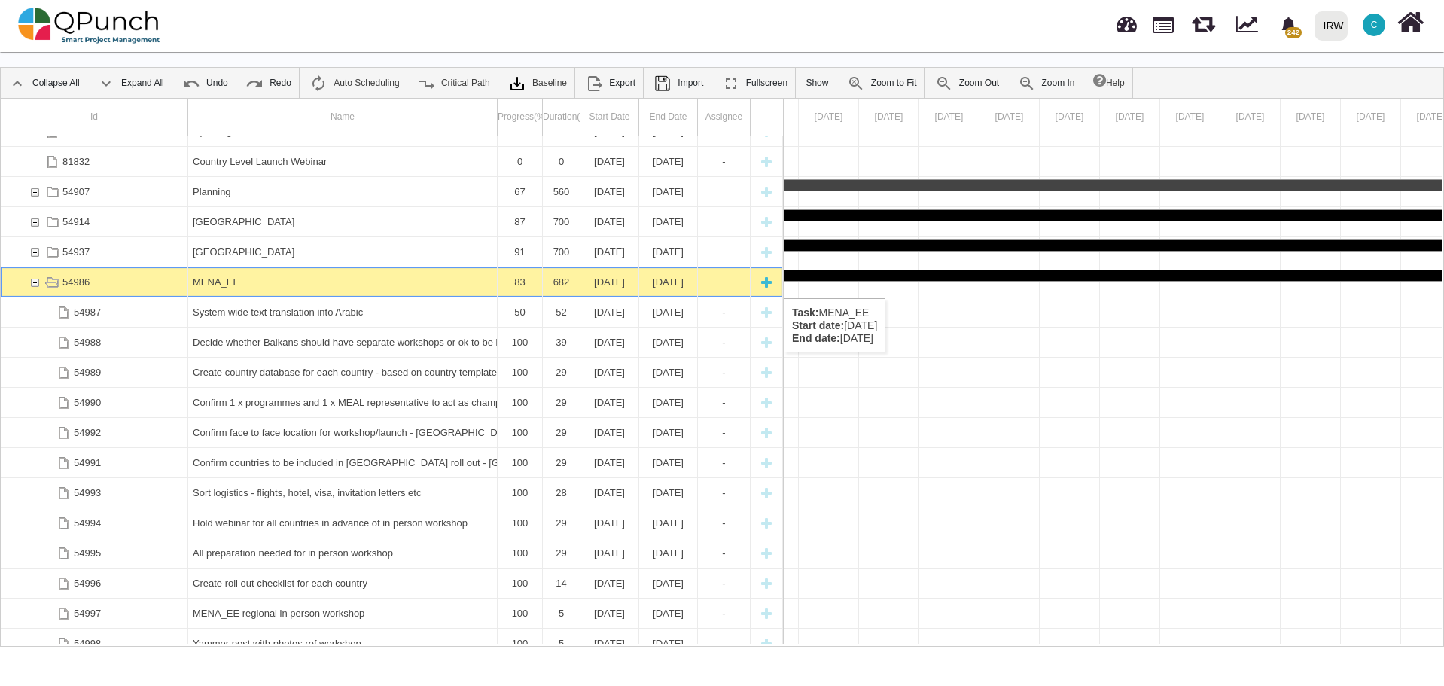
click at [37, 283] on div "54986" at bounding box center [35, 281] width 14 height 29
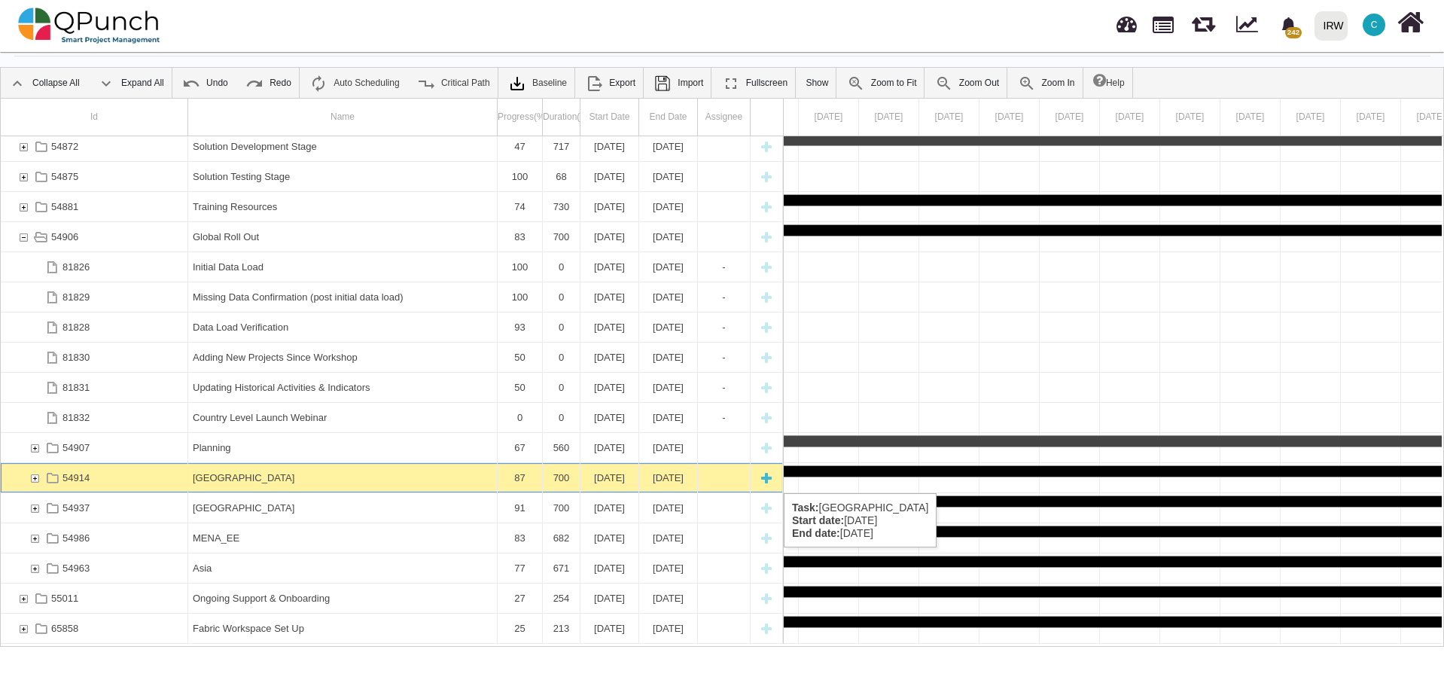
click at [34, 478] on div "54914" at bounding box center [35, 477] width 14 height 29
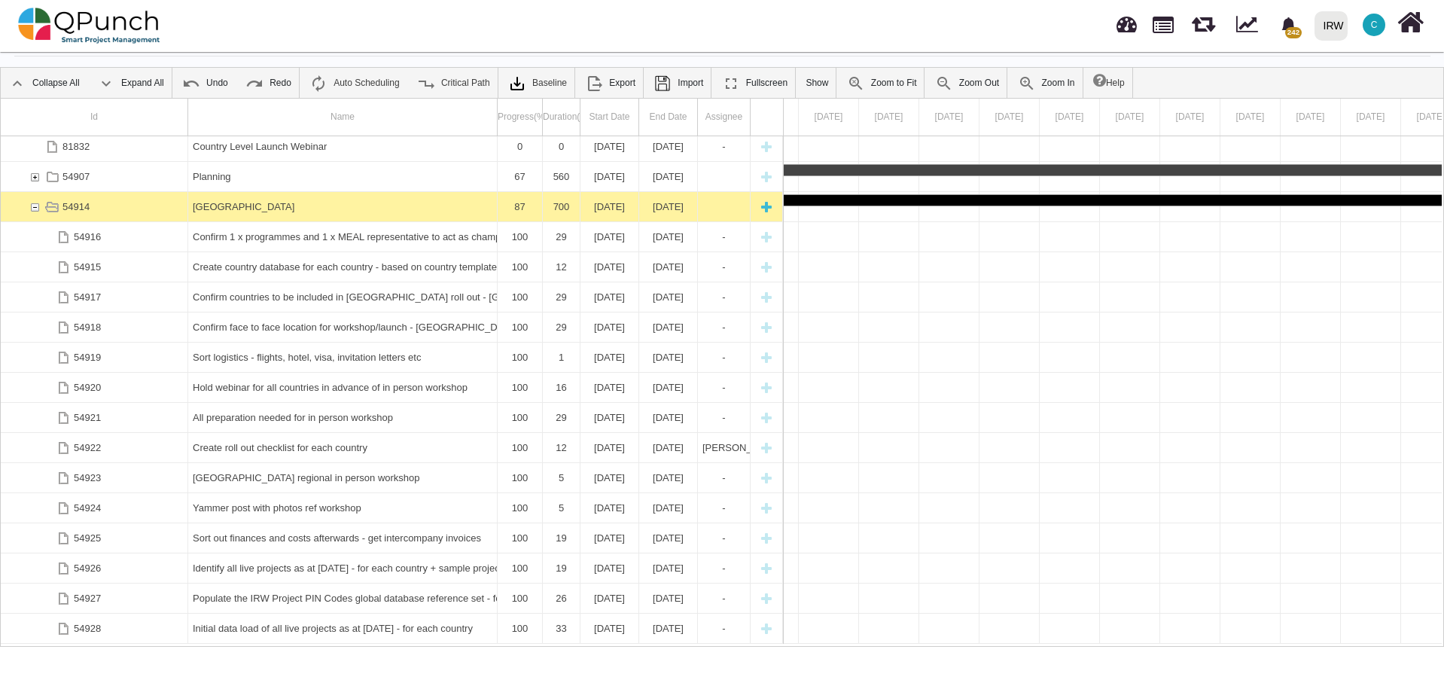
scroll to position [667, 0]
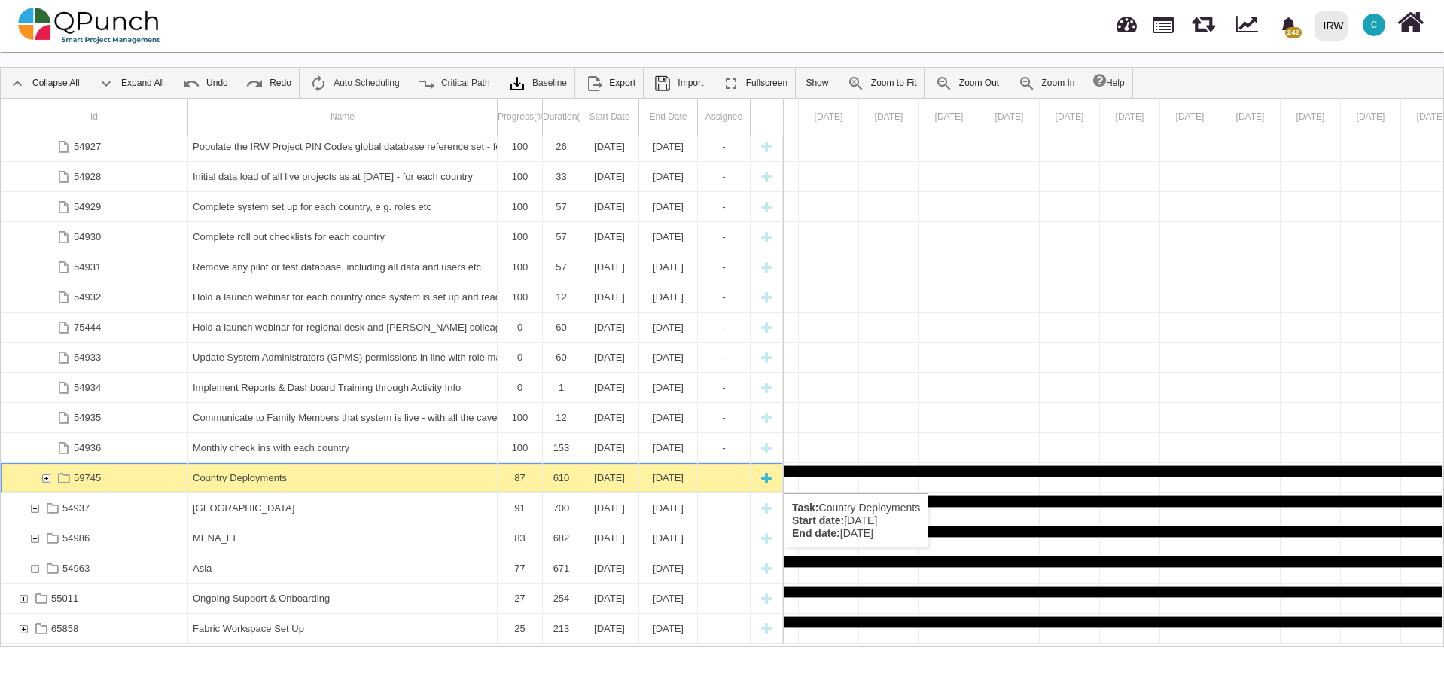
click at [46, 478] on div "59745" at bounding box center [46, 477] width 14 height 29
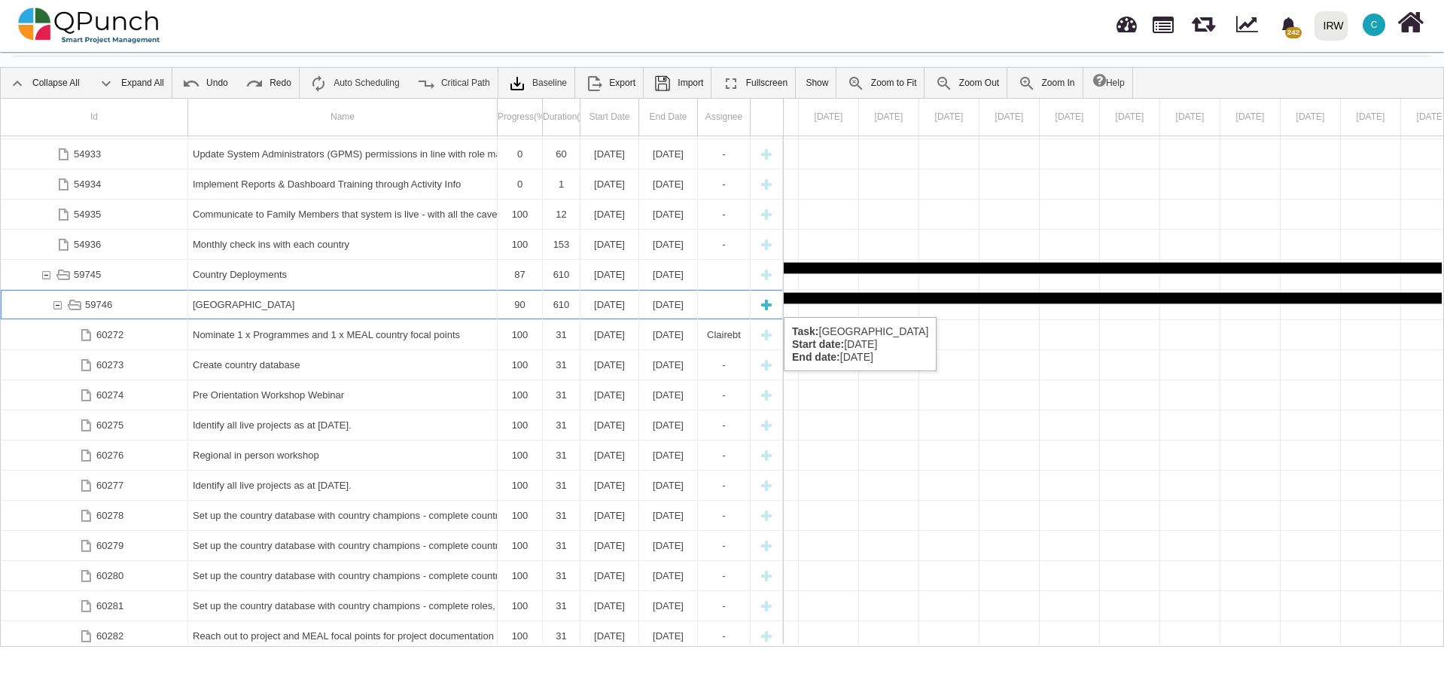
click at [59, 302] on div "59746" at bounding box center [57, 304] width 14 height 29
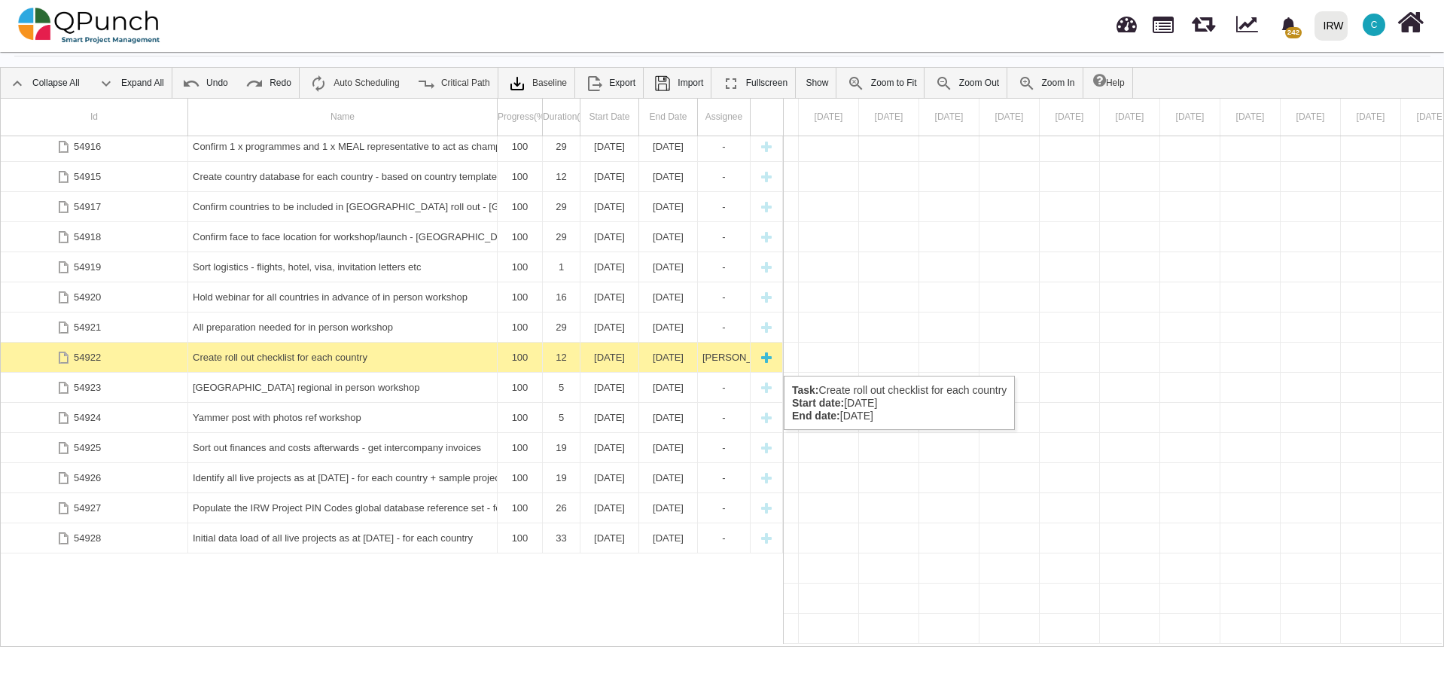
scroll to position [283, 0]
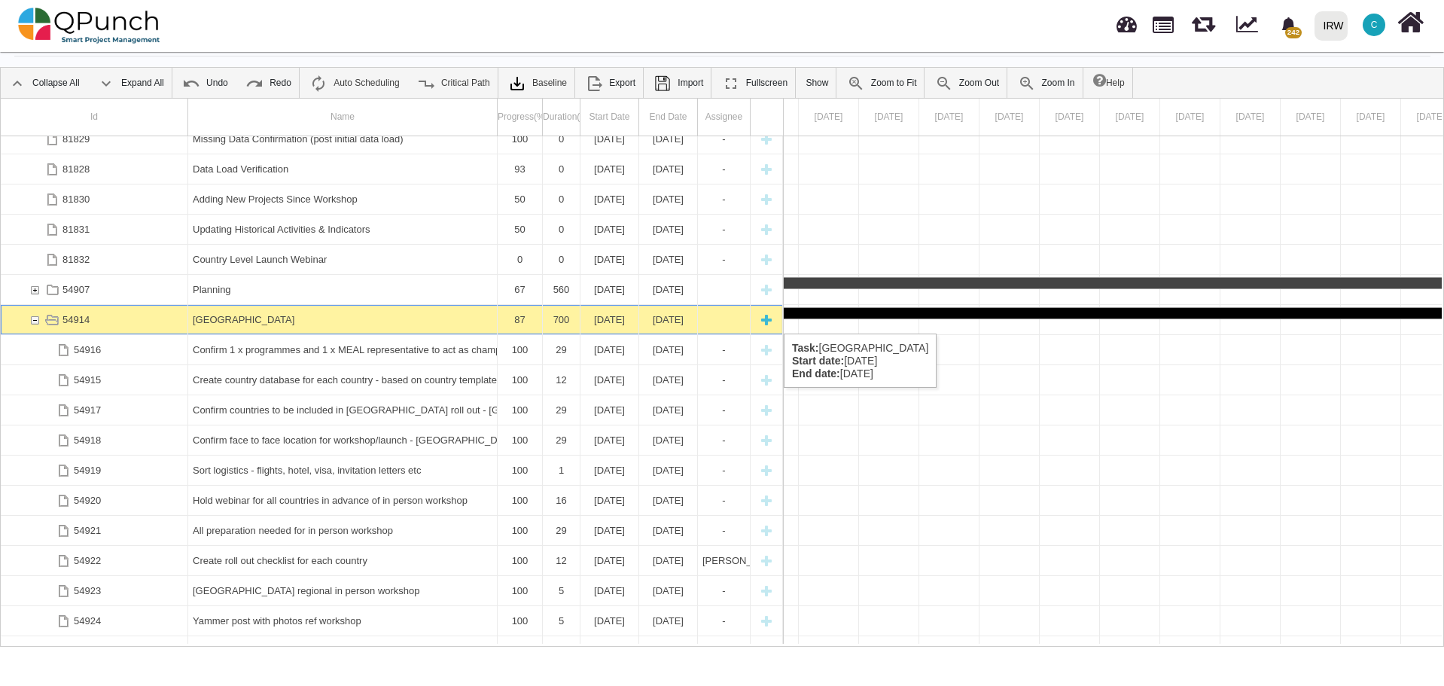
click at [36, 318] on div "54914" at bounding box center [35, 319] width 14 height 29
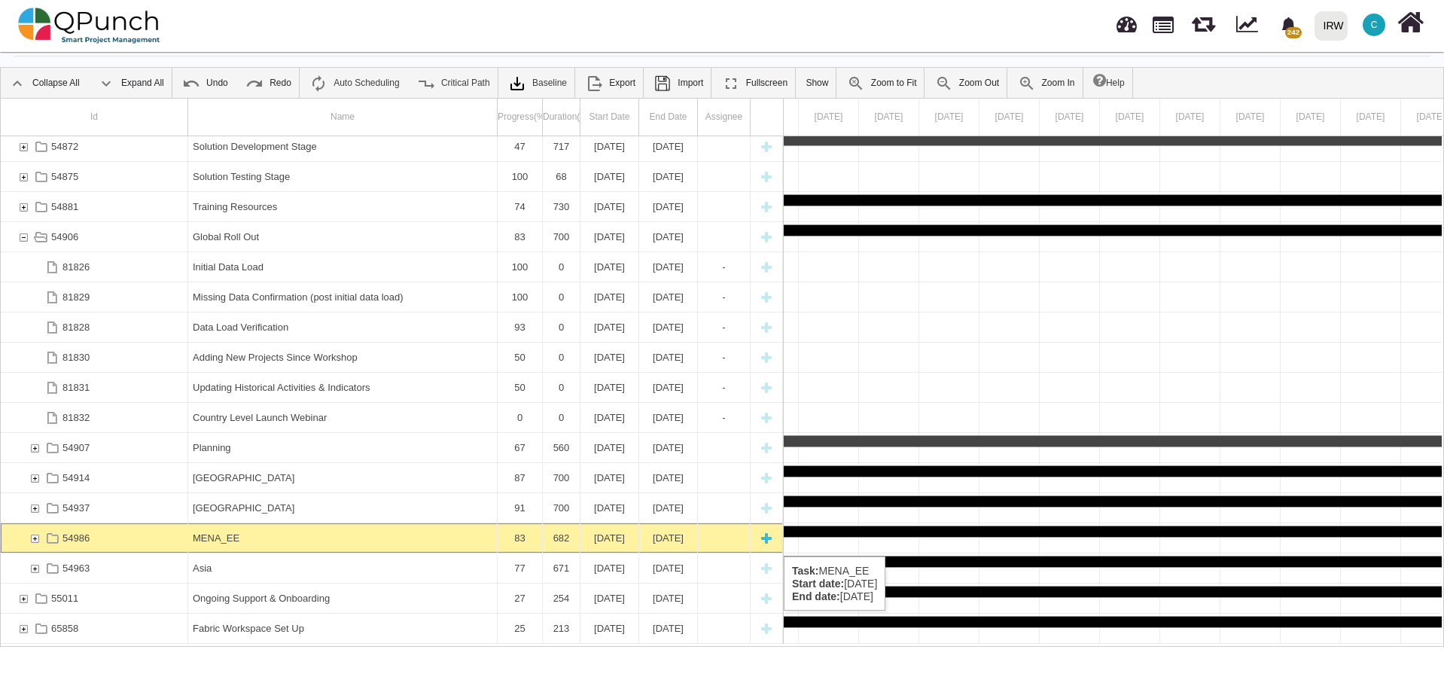
click at [37, 537] on div "54986" at bounding box center [35, 537] width 14 height 29
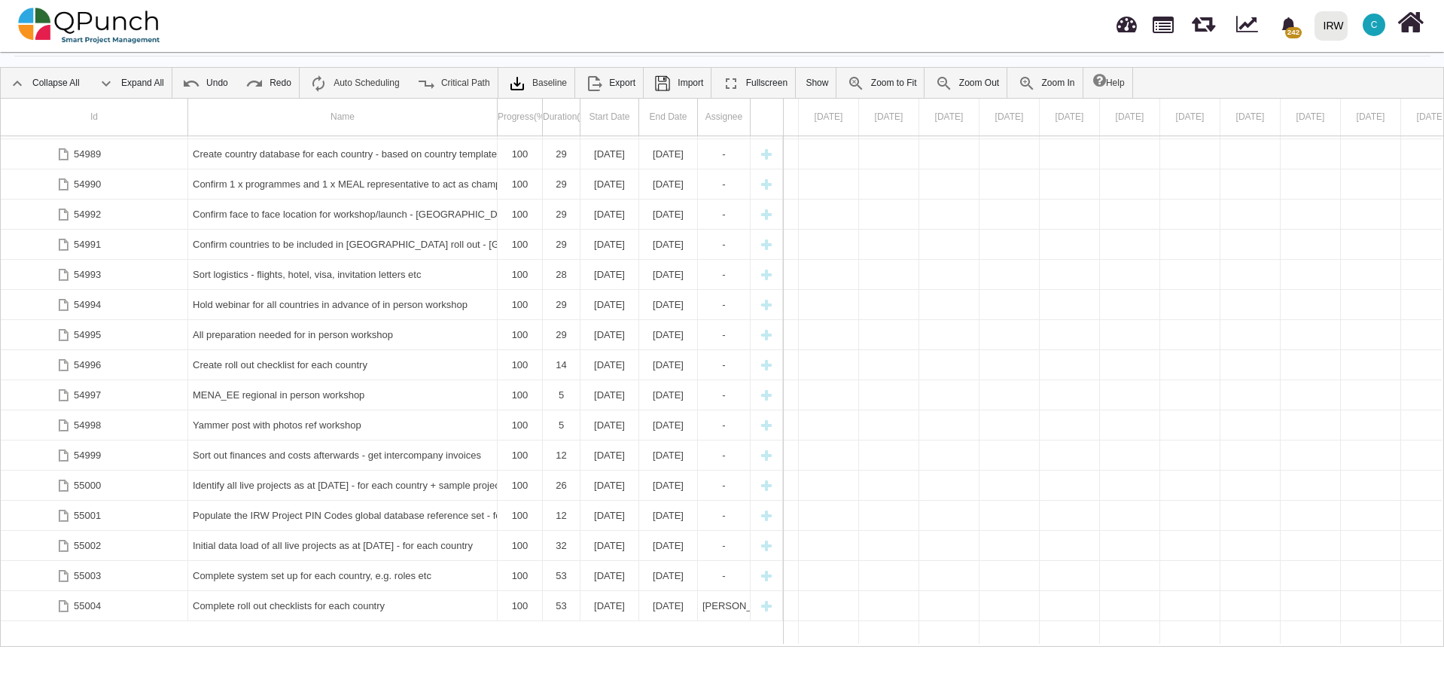
scroll to position [464, 0]
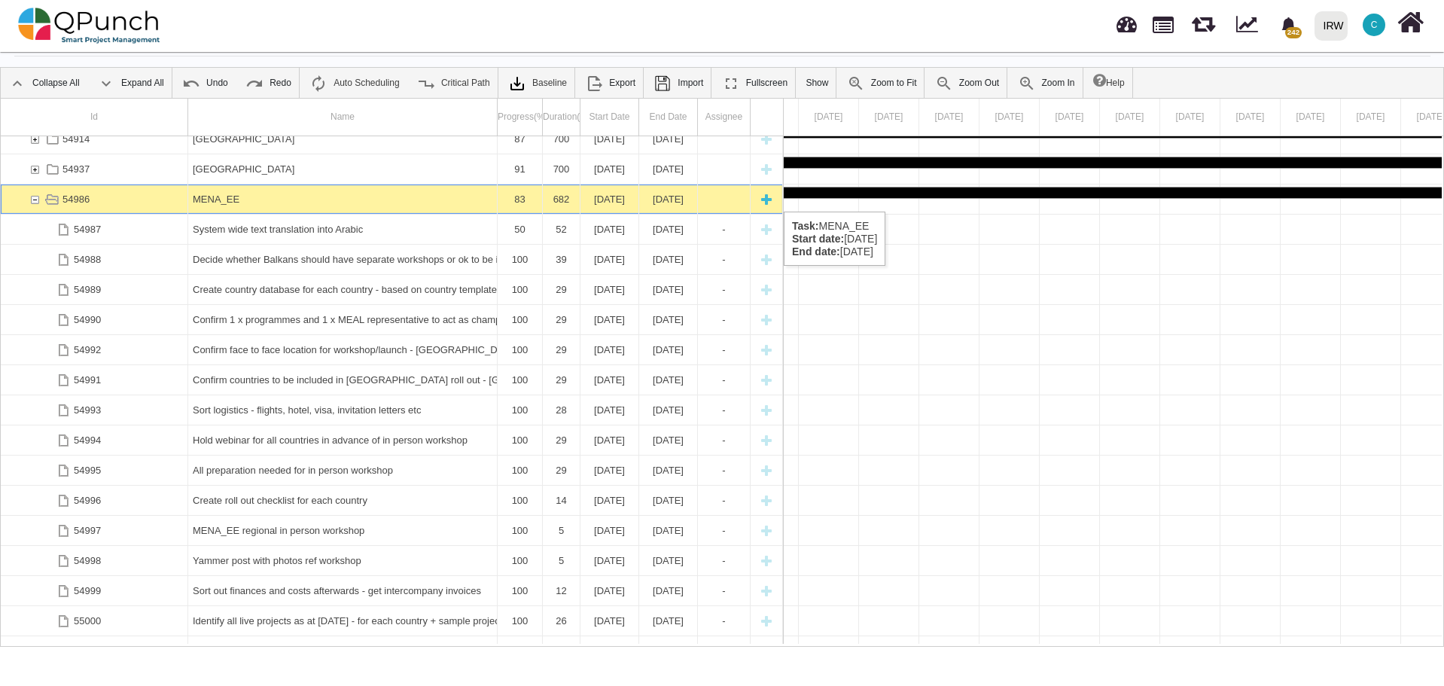
click at [35, 196] on div "54986" at bounding box center [35, 198] width 14 height 29
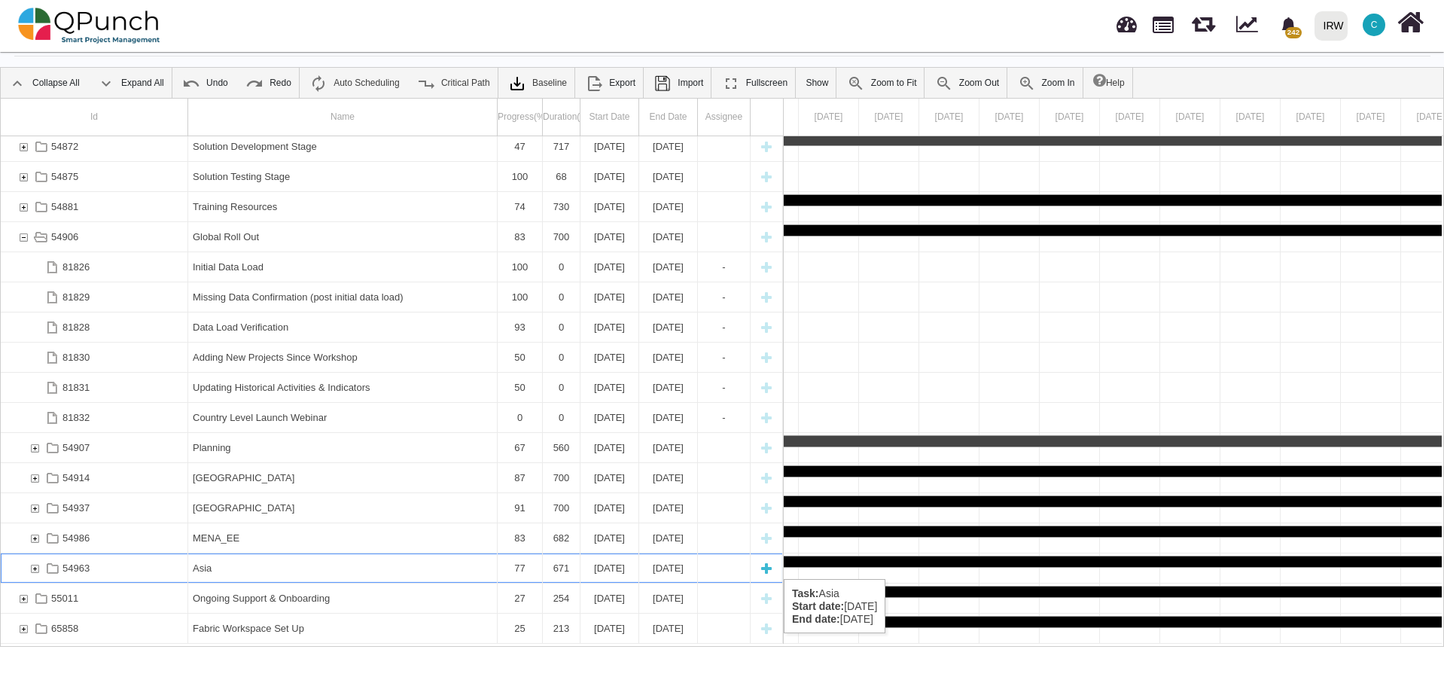
click at [34, 564] on div "54963" at bounding box center [35, 567] width 14 height 29
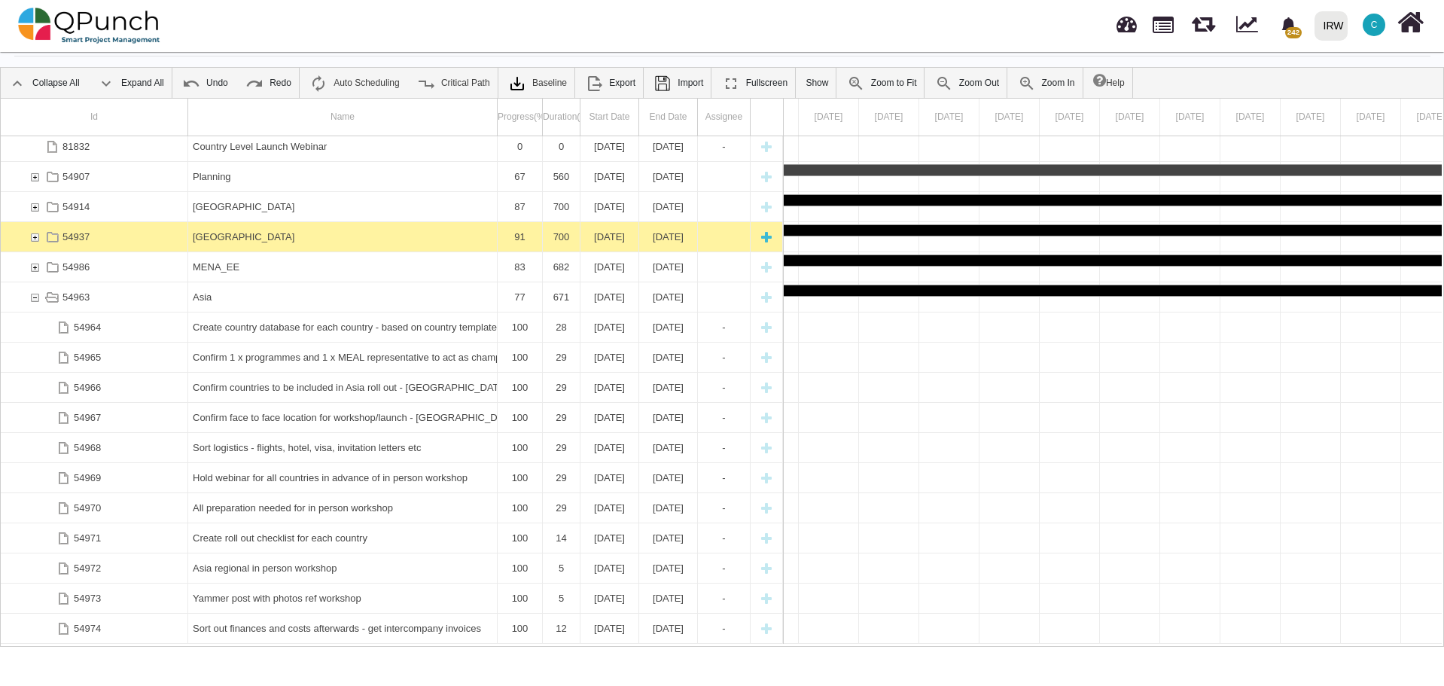
scroll to position [531, 0]
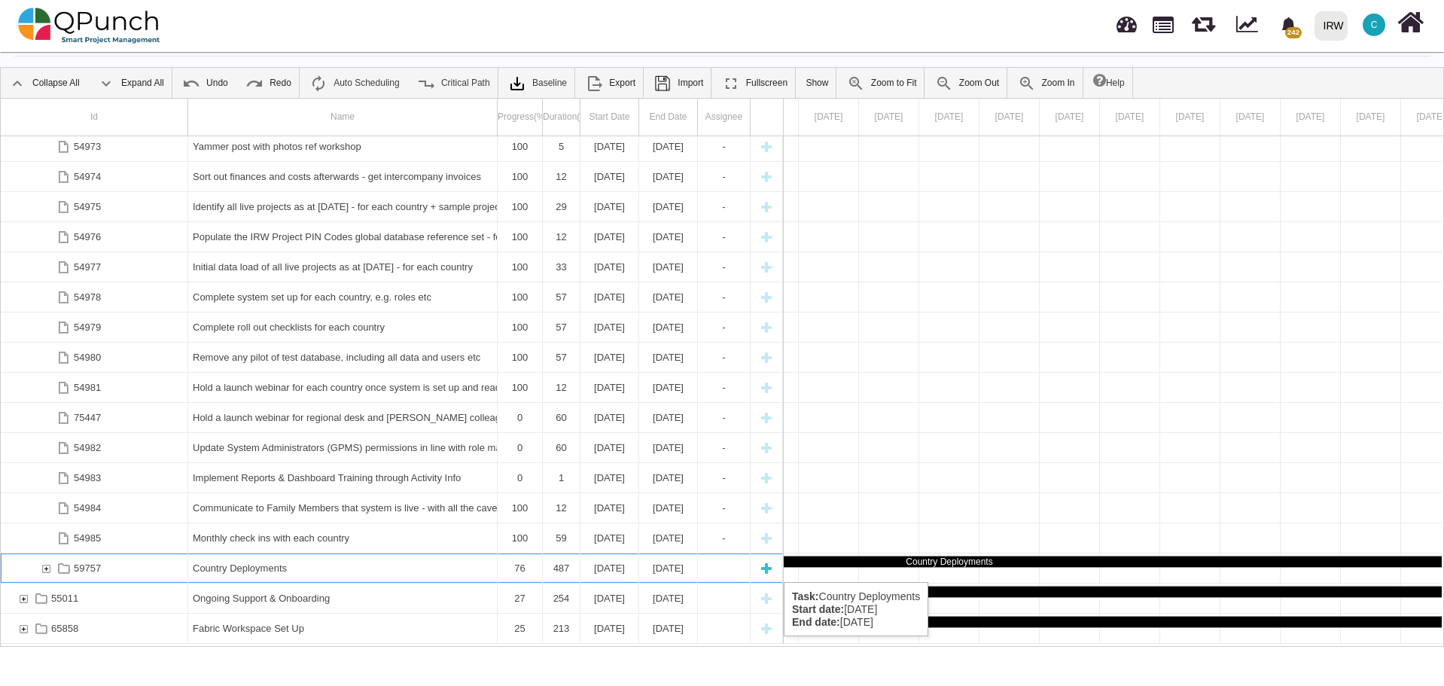
click at [47, 567] on div "59757" at bounding box center [46, 567] width 14 height 29
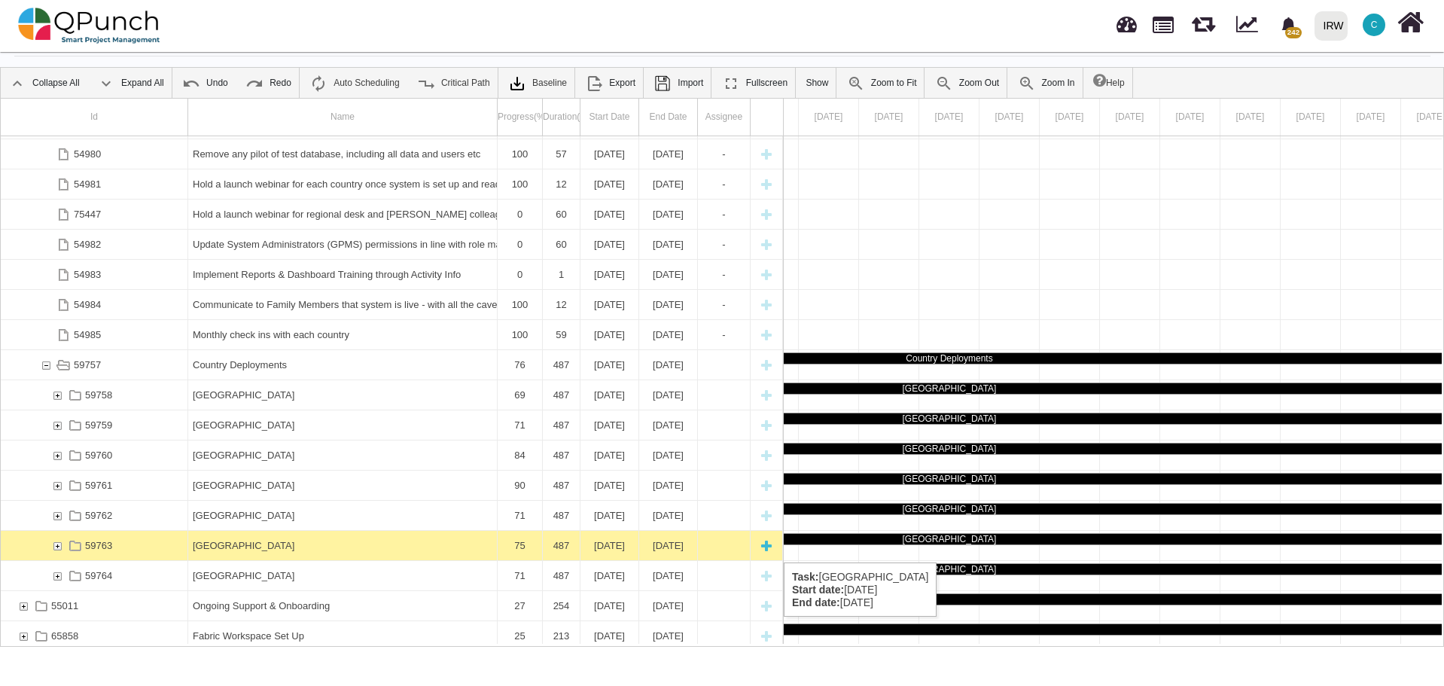
click at [56, 547] on div "59763" at bounding box center [57, 545] width 14 height 29
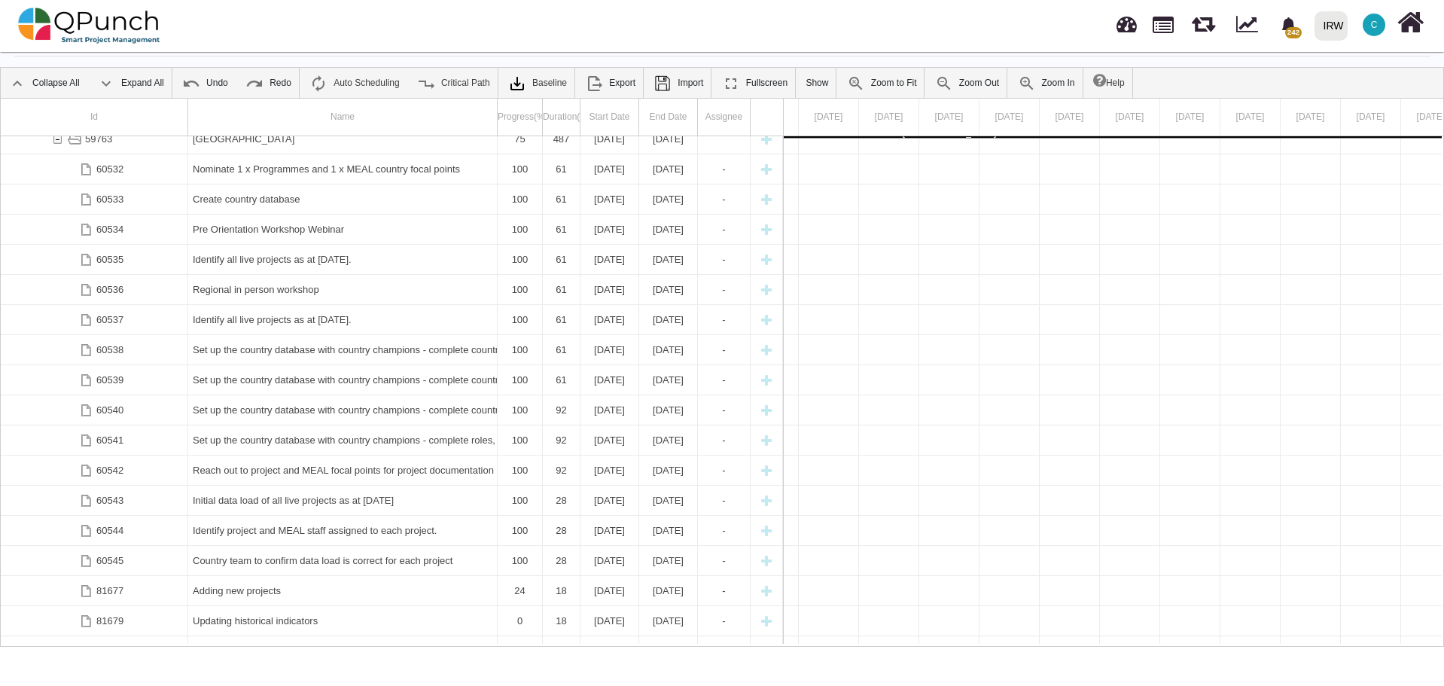
scroll to position [1593, 0]
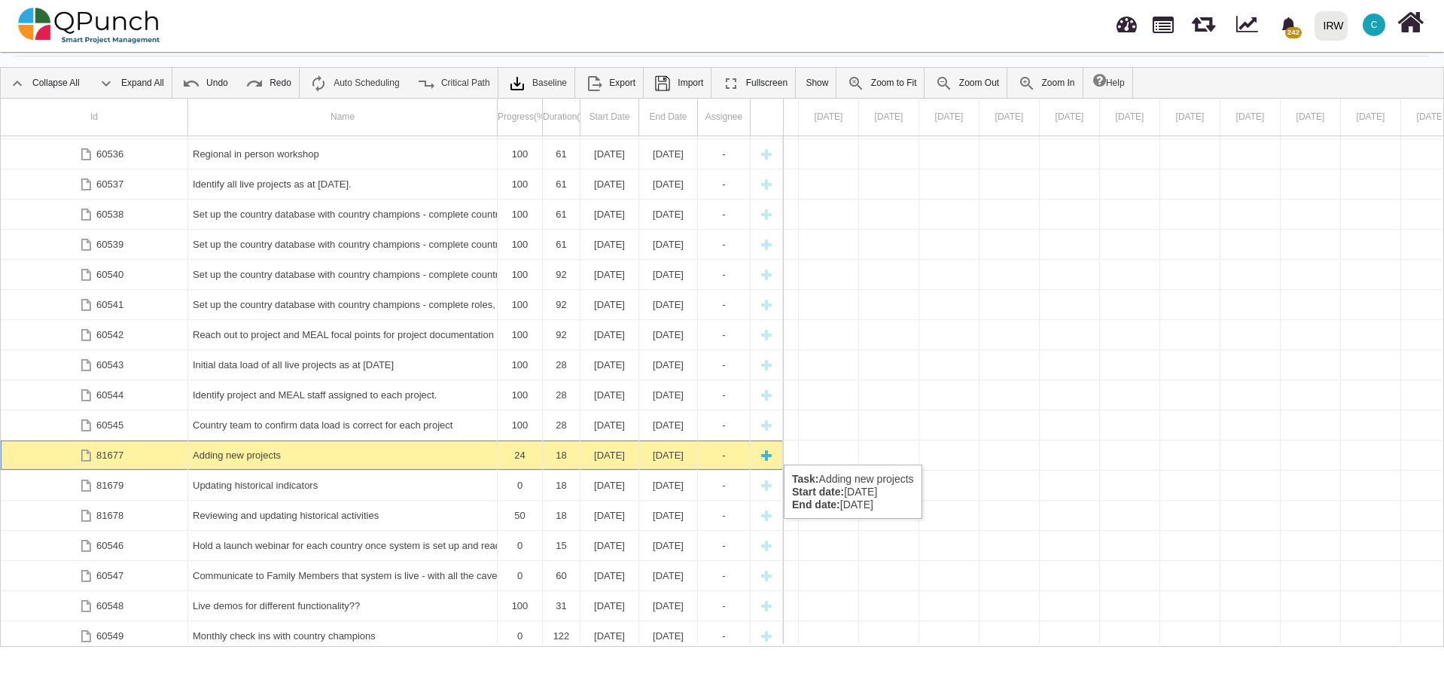
click at [286, 449] on div "Adding new projects" at bounding box center [343, 454] width 300 height 29
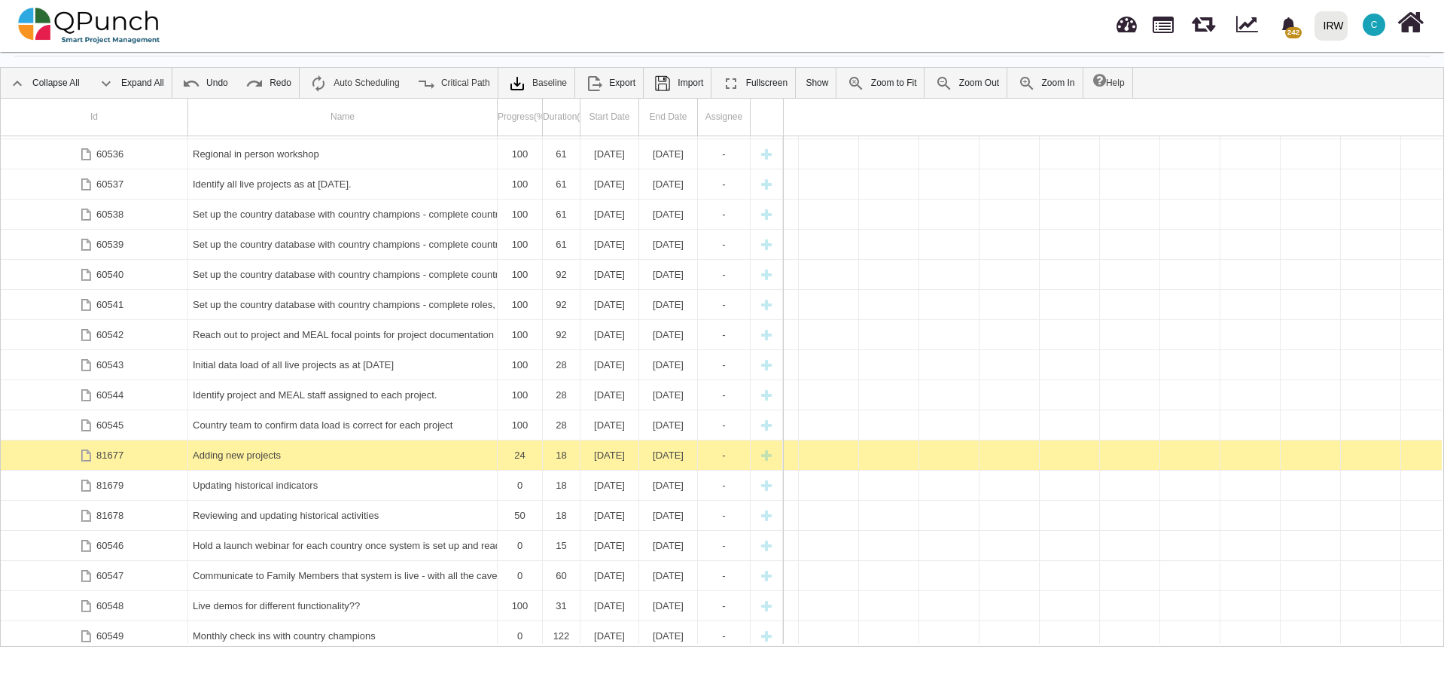
scroll to position [0, 35147]
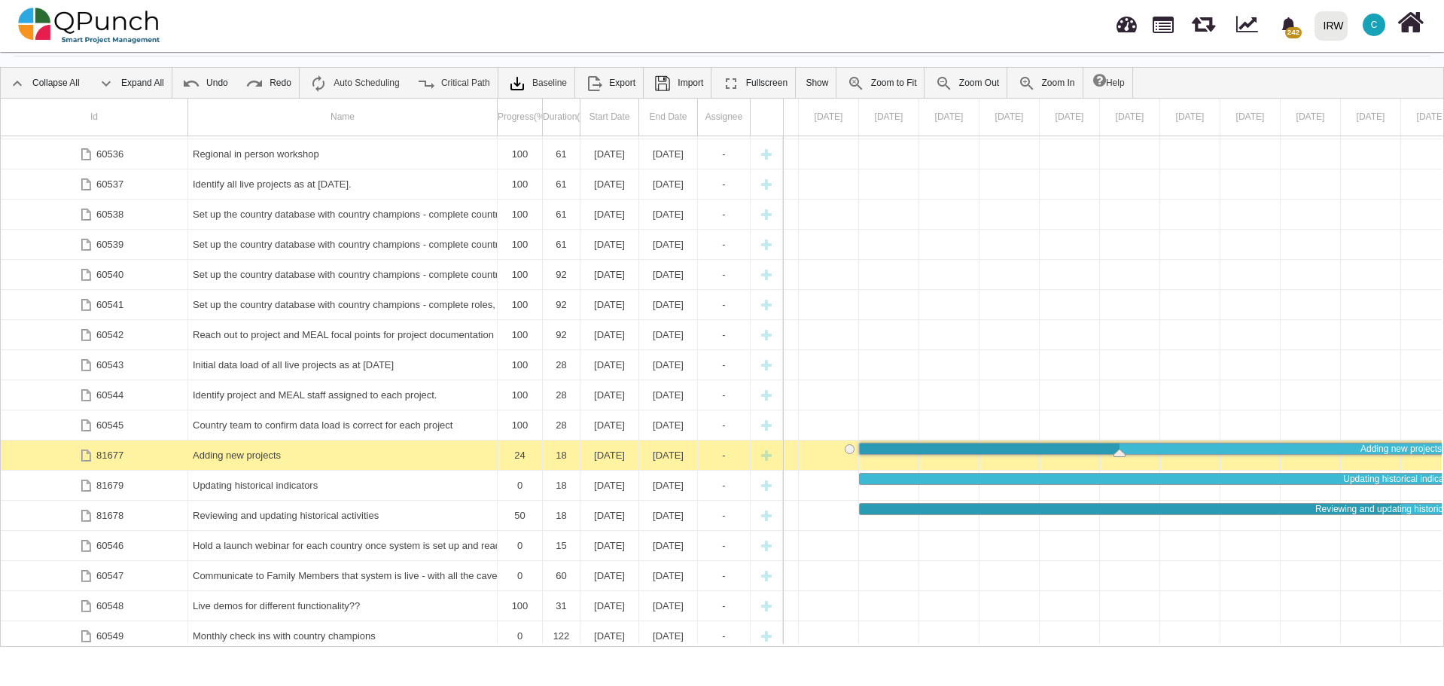
click at [286, 449] on div "Adding new projects" at bounding box center [343, 454] width 300 height 29
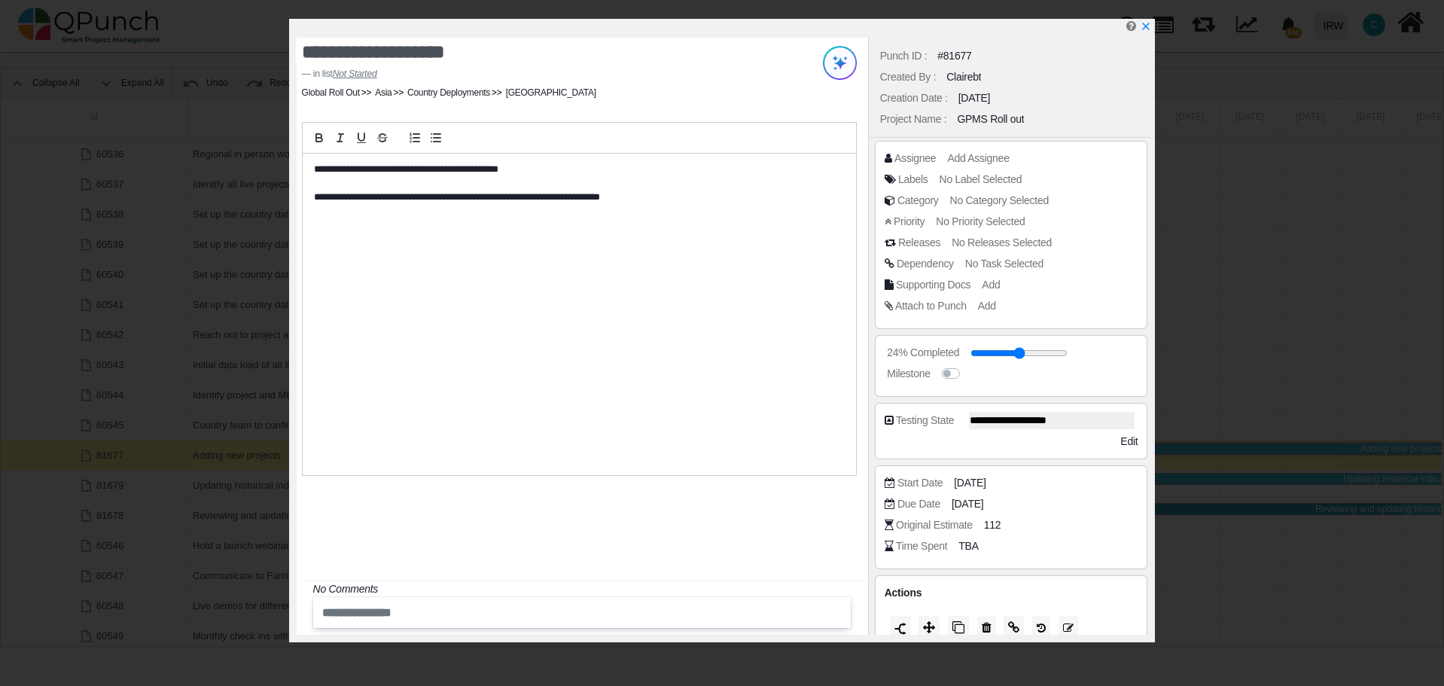
click at [314, 169] on p "**********" at bounding box center [575, 170] width 523 height 14
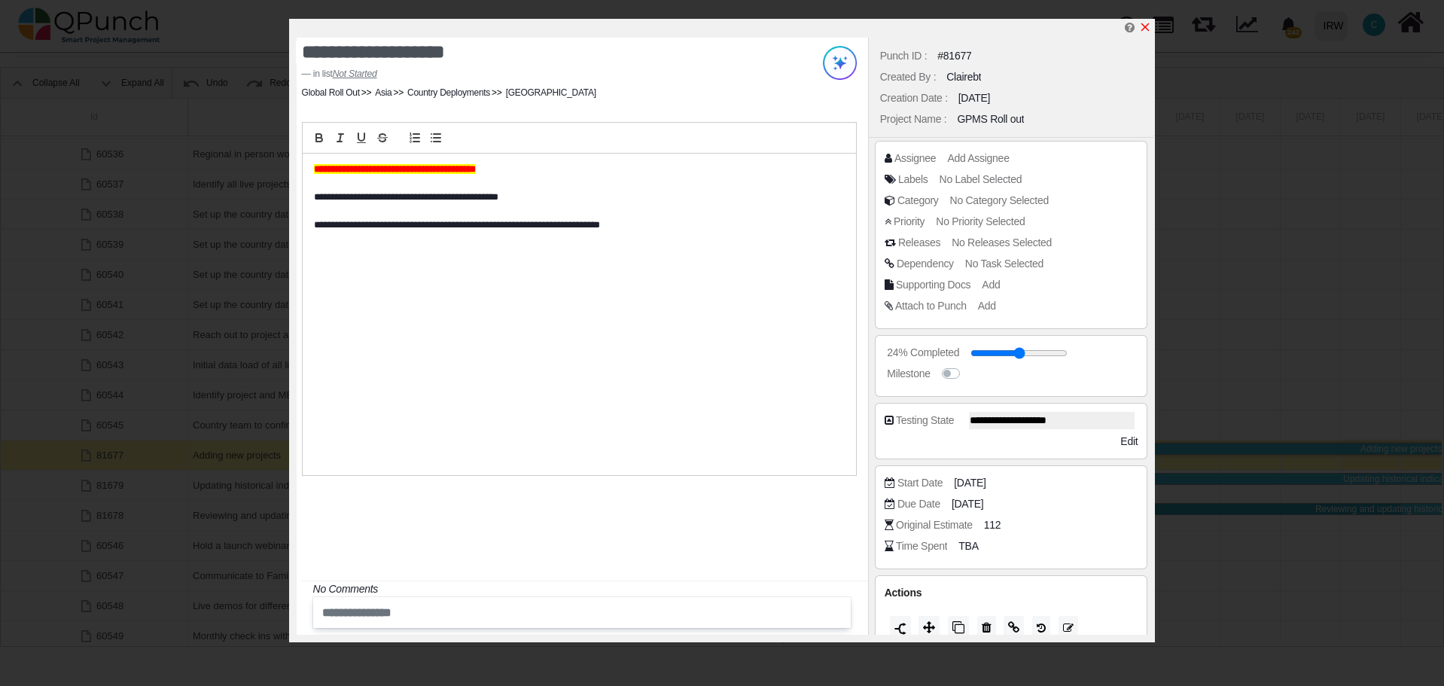
click at [1149, 29] on icon "x" at bounding box center [1145, 27] width 12 height 12
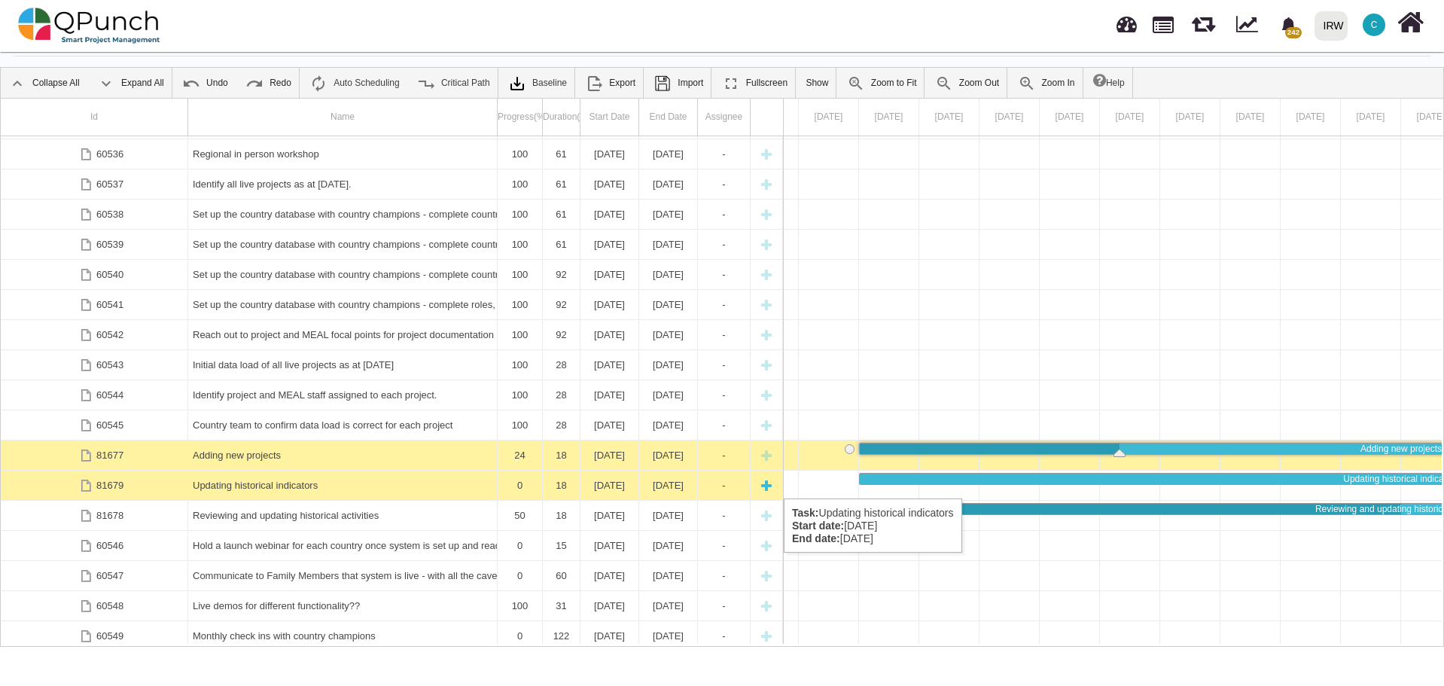
click at [320, 483] on div "Updating historical indicators" at bounding box center [343, 484] width 300 height 29
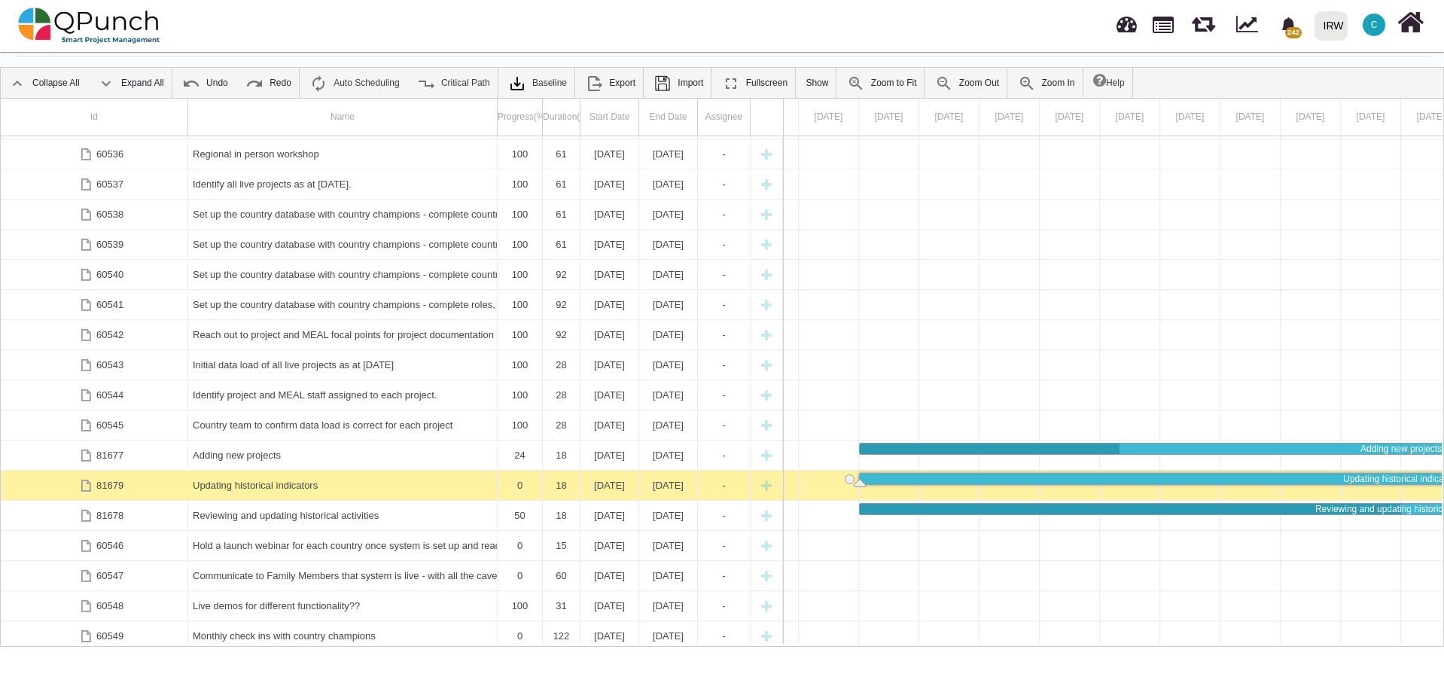
click at [320, 483] on div "Updating historical indicators" at bounding box center [343, 484] width 300 height 29
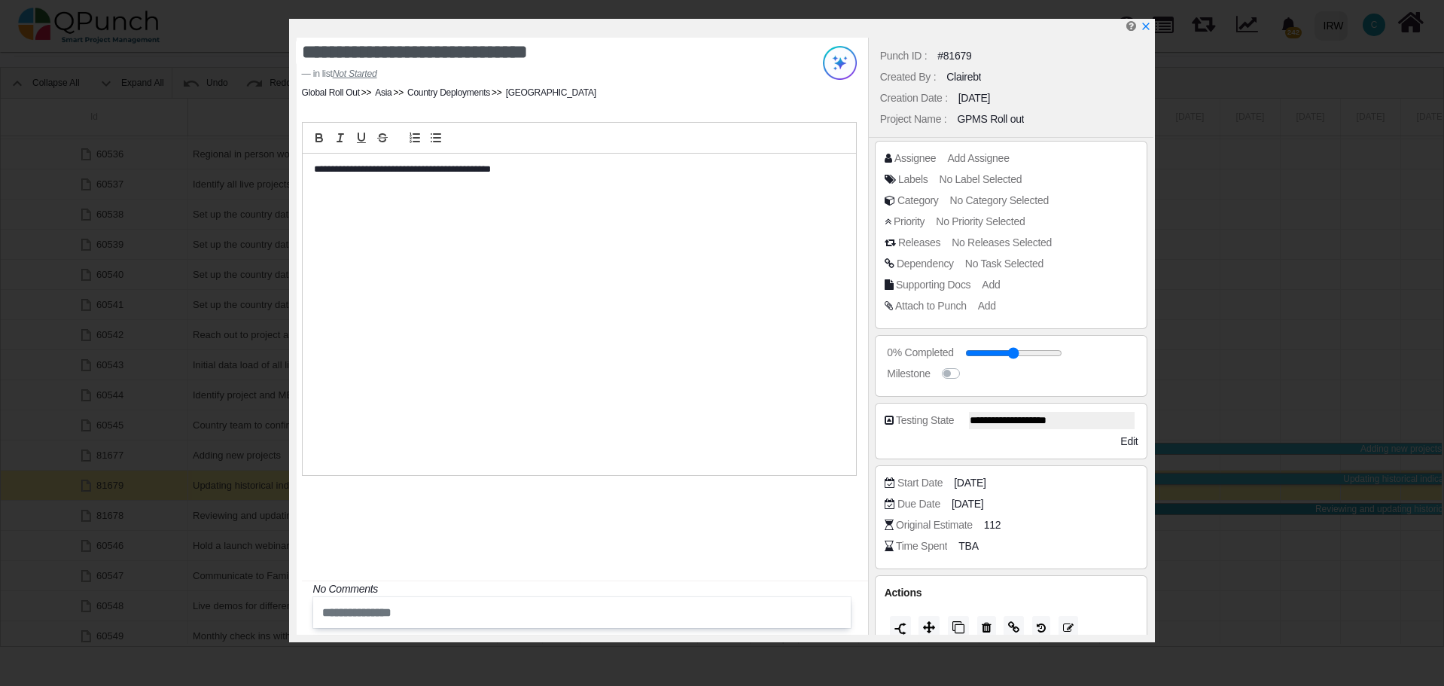
click at [312, 172] on div "**********" at bounding box center [579, 314] width 553 height 321
click at [639, 550] on div "**********" at bounding box center [582, 336] width 571 height 597
click at [1150, 29] on icon "x" at bounding box center [1145, 27] width 12 height 12
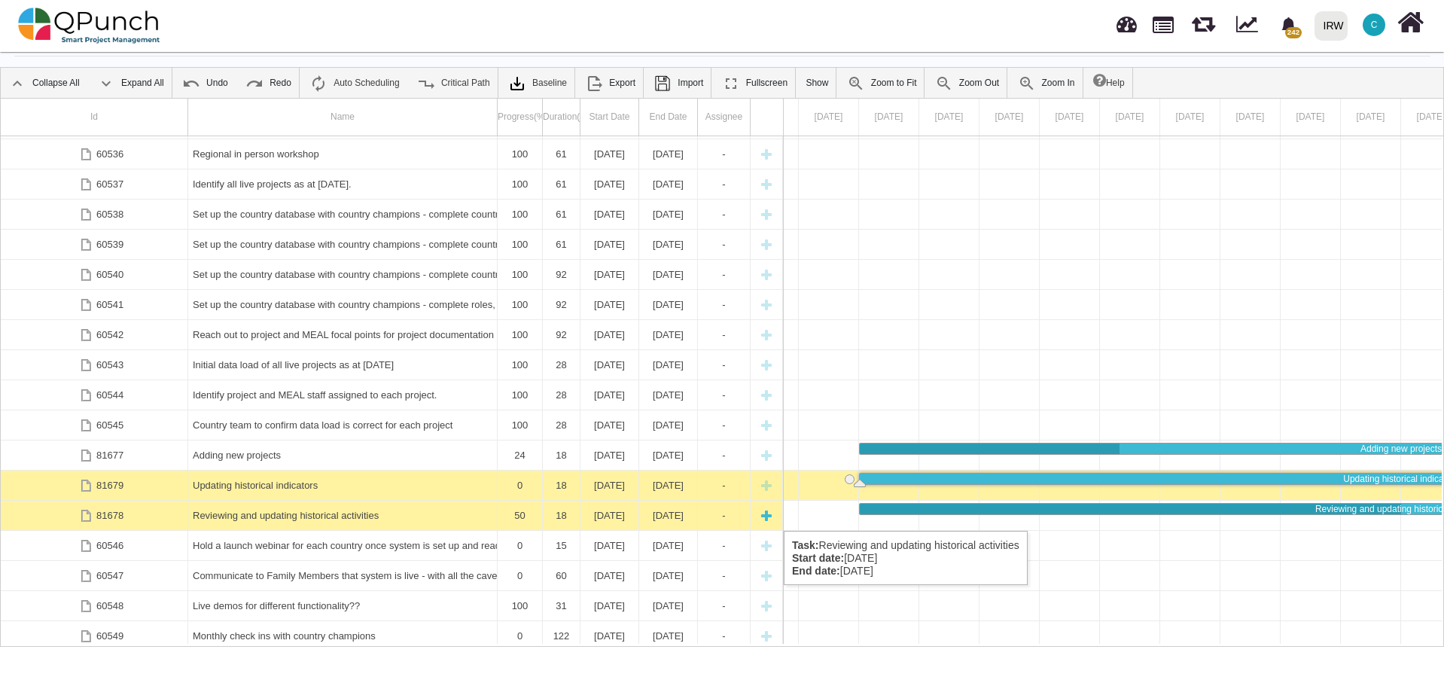
click at [344, 516] on div "Reviewing and updating historical activities" at bounding box center [343, 514] width 300 height 29
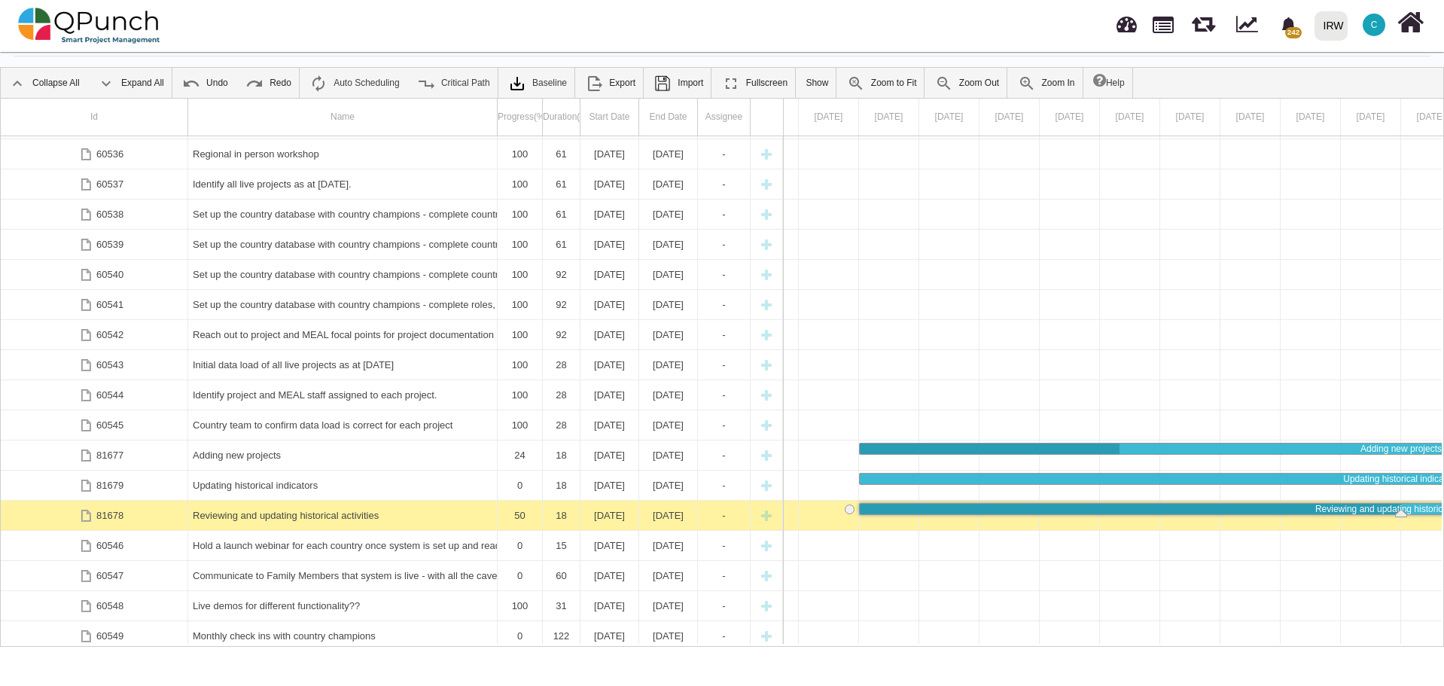
click at [344, 516] on div "Reviewing and updating historical activities" at bounding box center [343, 514] width 300 height 29
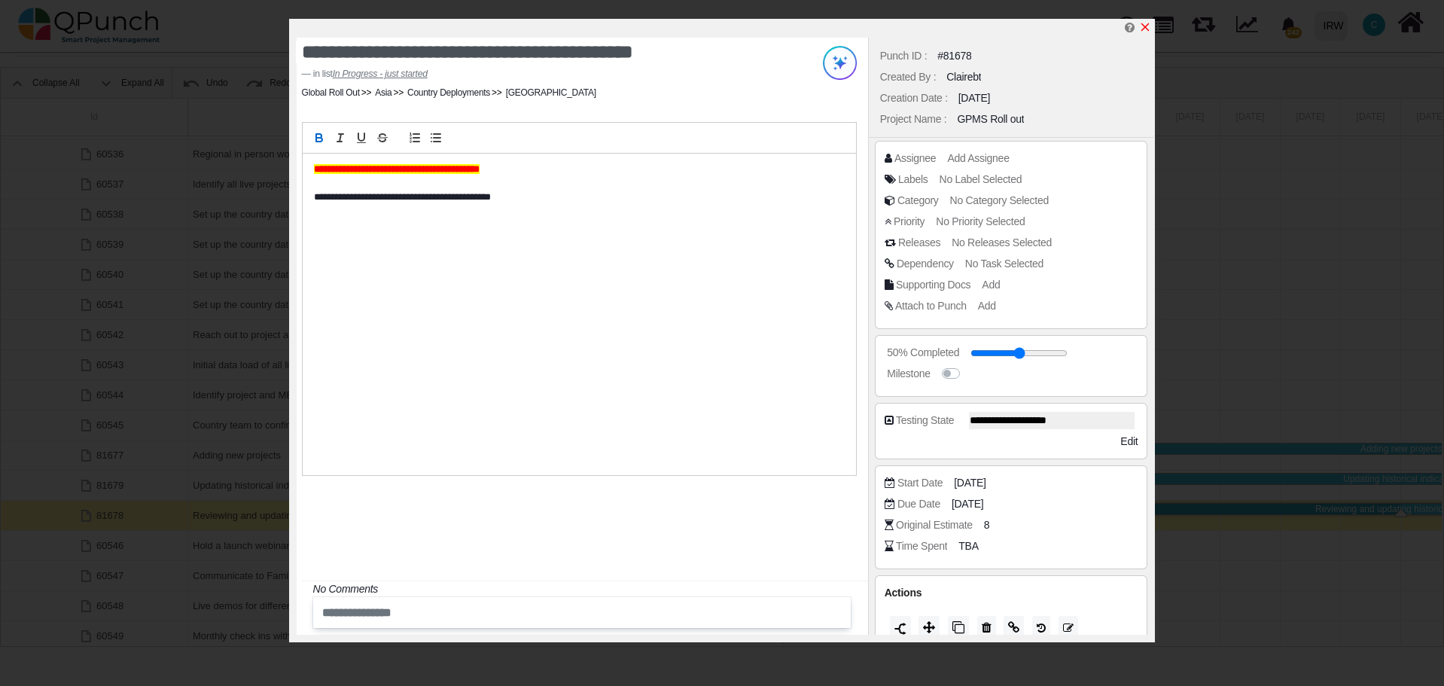
click at [1145, 32] on icon "x" at bounding box center [1145, 27] width 12 height 12
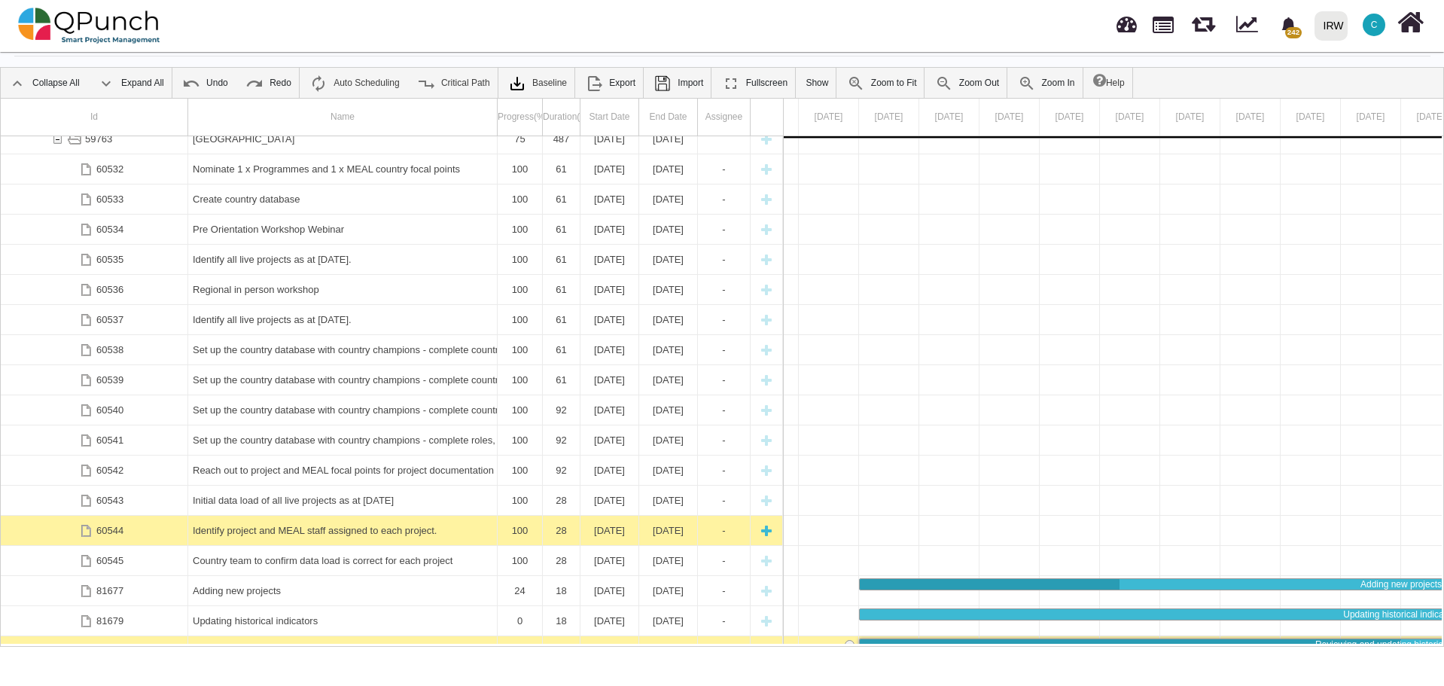
scroll to position [1389, 0]
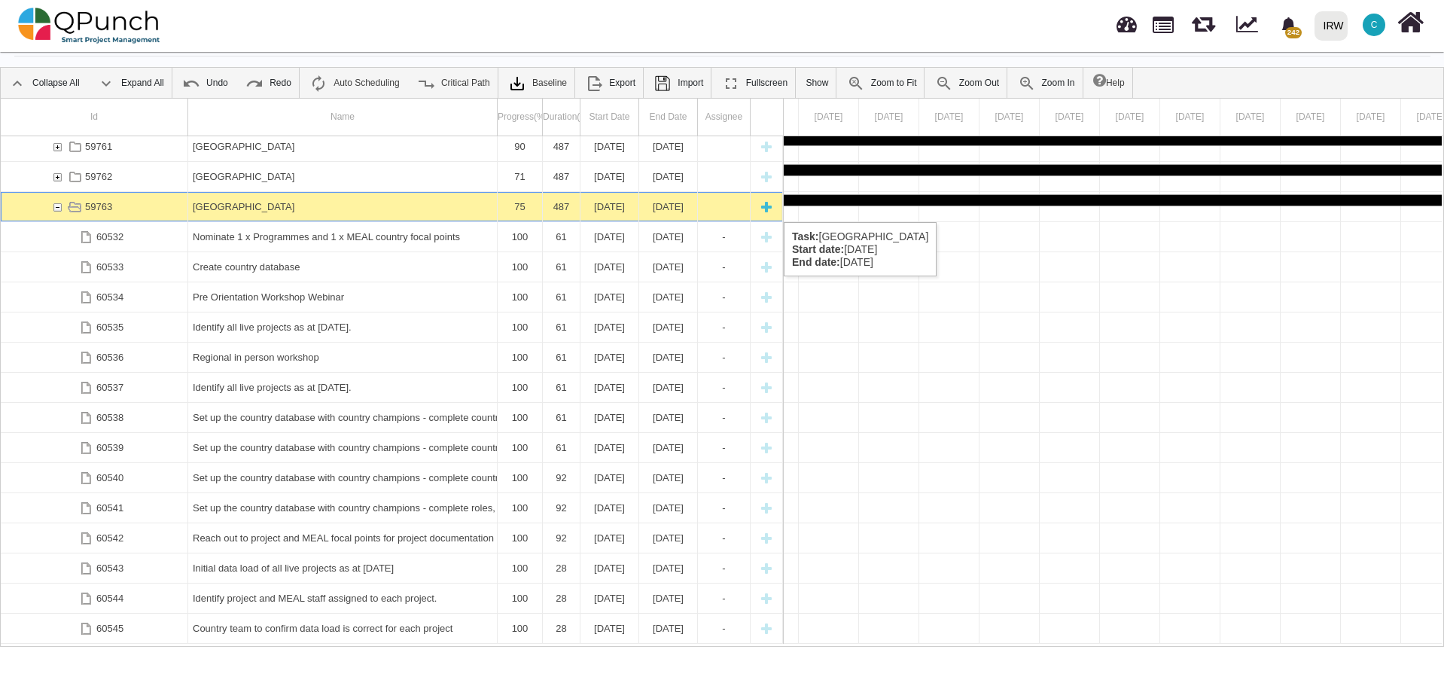
click at [56, 207] on div "59763" at bounding box center [57, 206] width 14 height 29
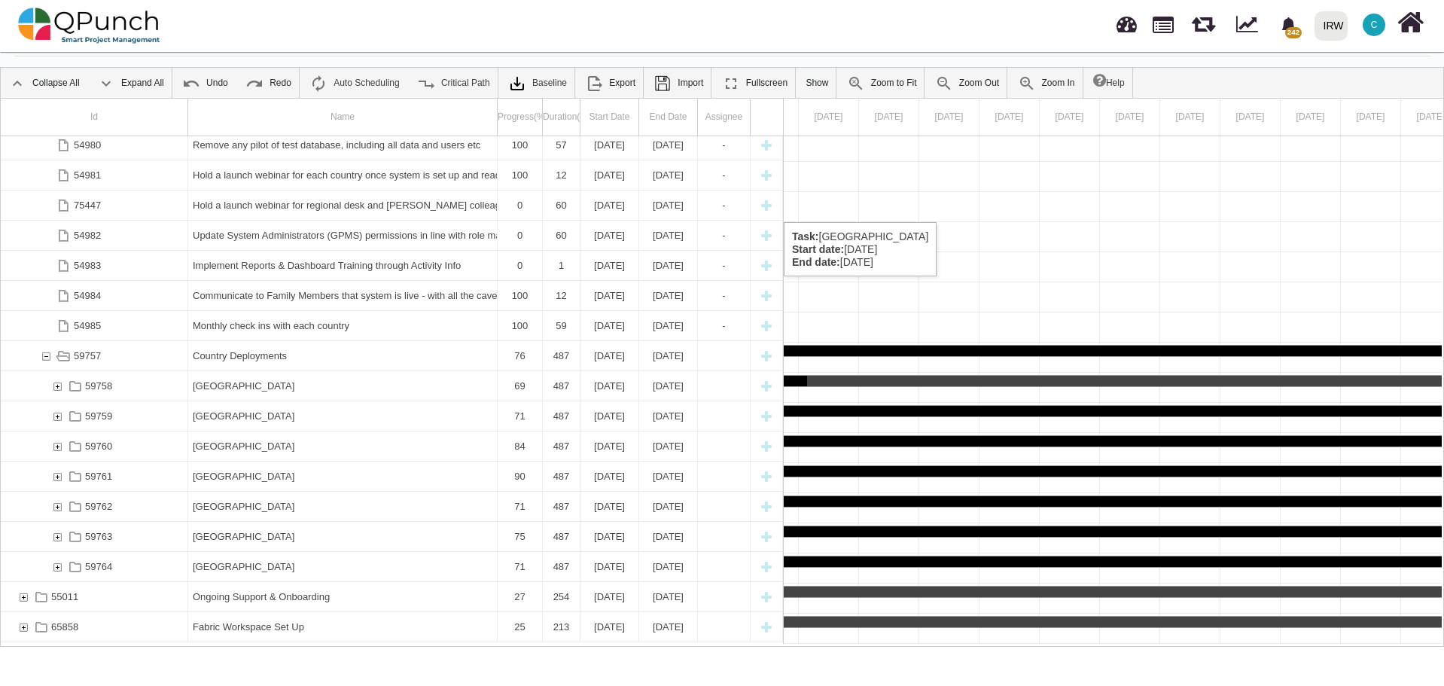
scroll to position [1058, 0]
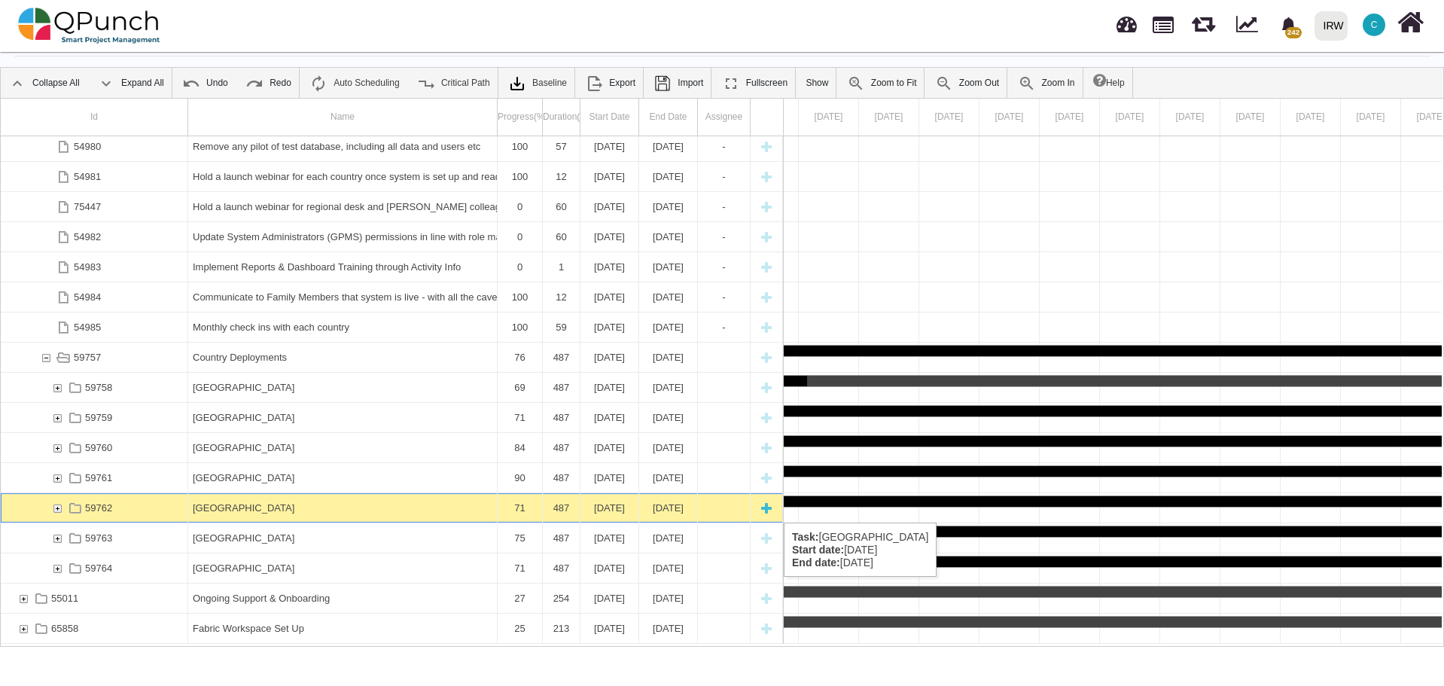
click at [59, 507] on div "59762" at bounding box center [57, 507] width 14 height 29
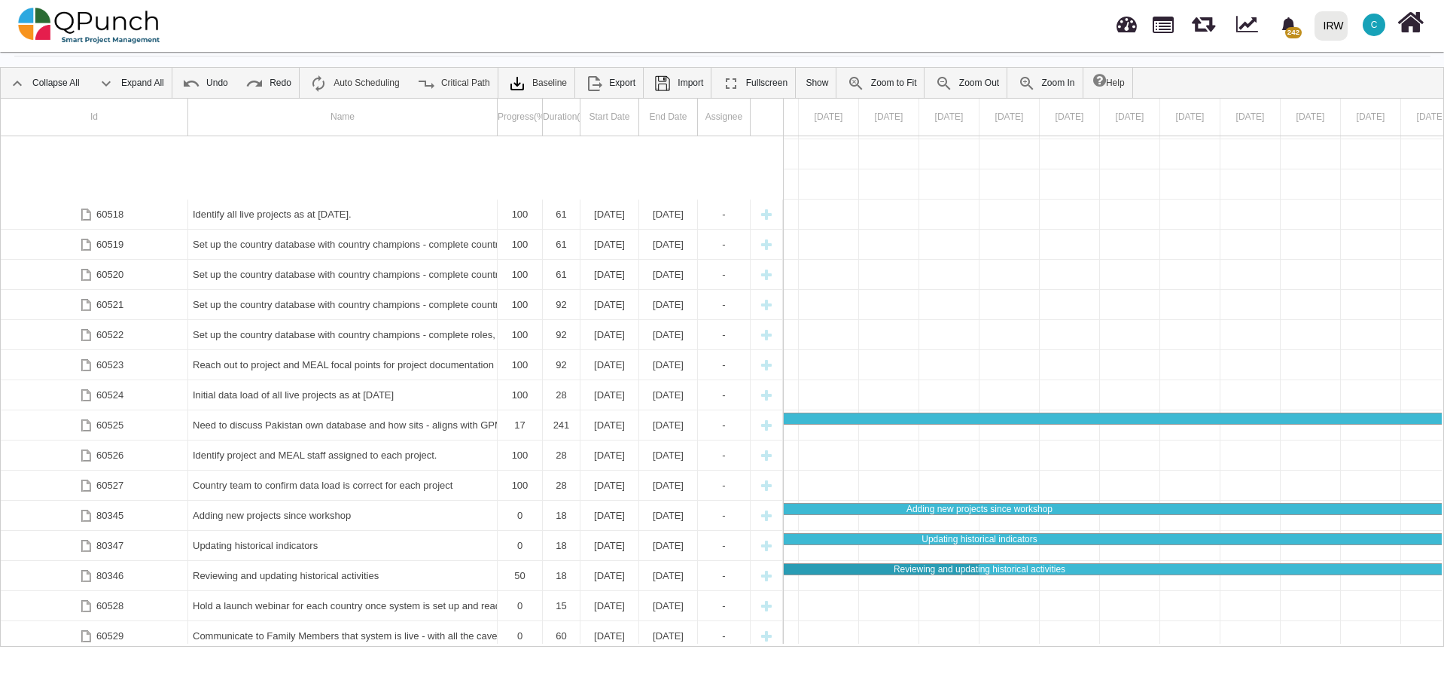
scroll to position [1600, 0]
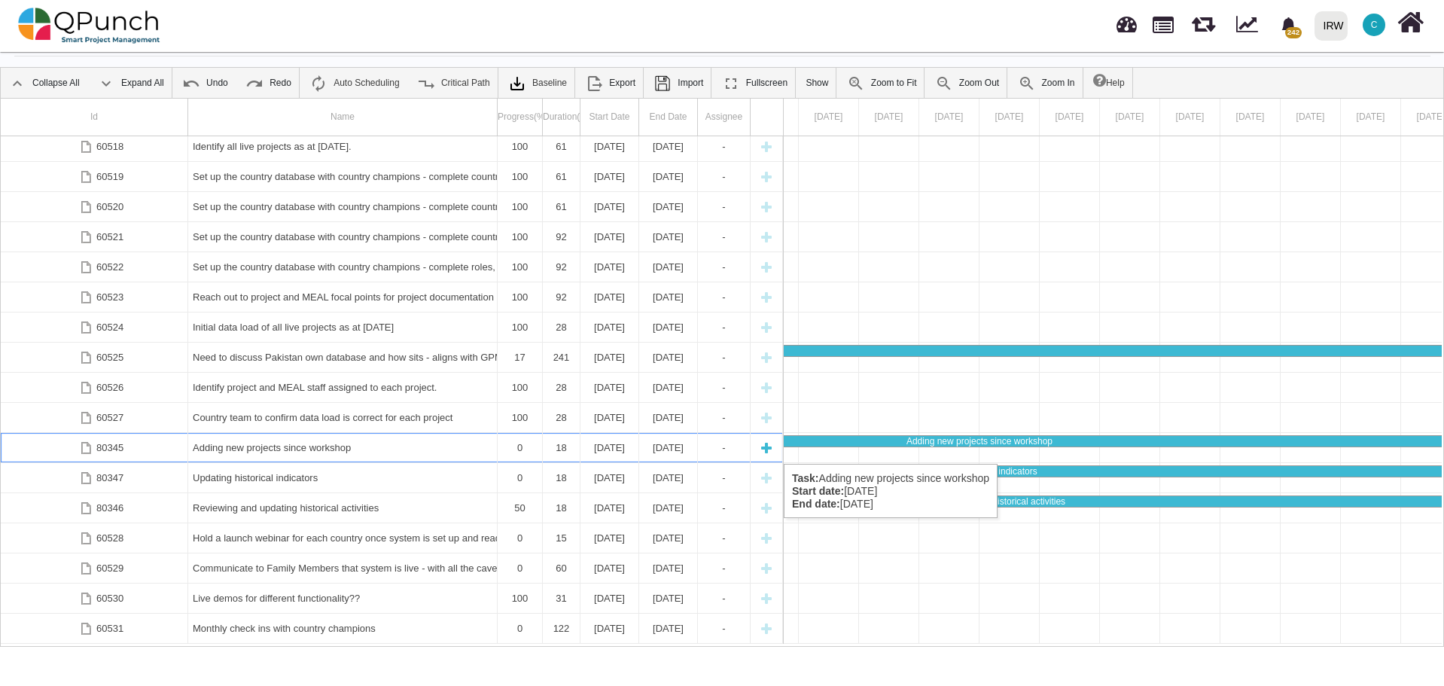
click at [268, 449] on div "Adding new projects since workshop" at bounding box center [343, 447] width 300 height 29
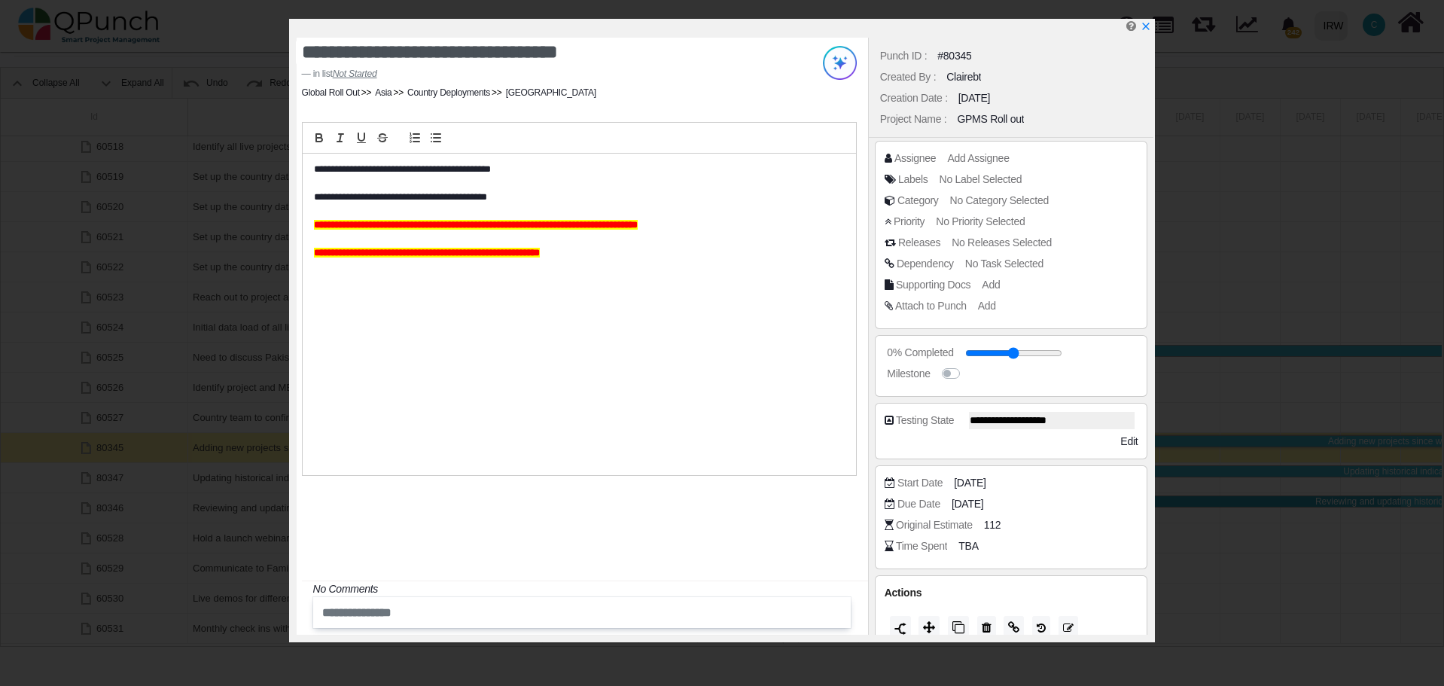
click at [314, 165] on p "**********" at bounding box center [575, 170] width 523 height 14
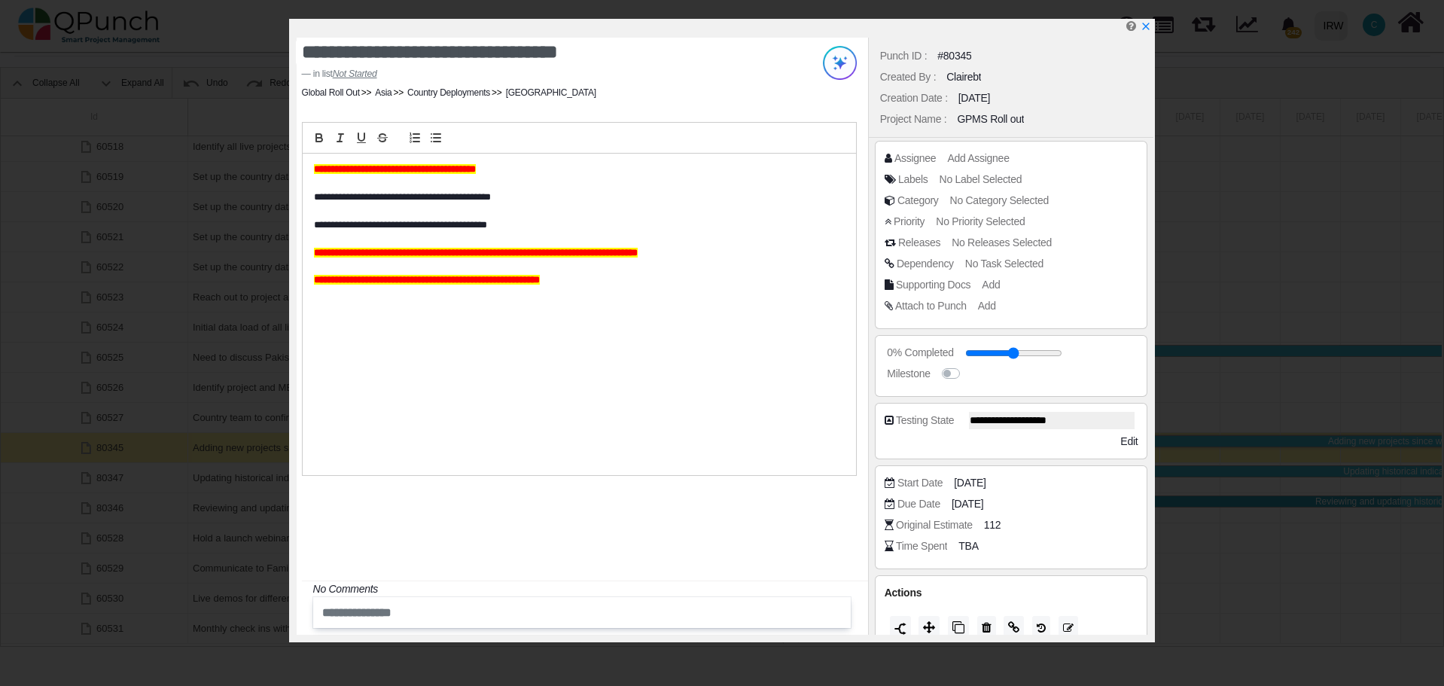
click at [555, 514] on div "**********" at bounding box center [582, 336] width 571 height 597
click at [1145, 28] on icon "x" at bounding box center [1145, 27] width 12 height 12
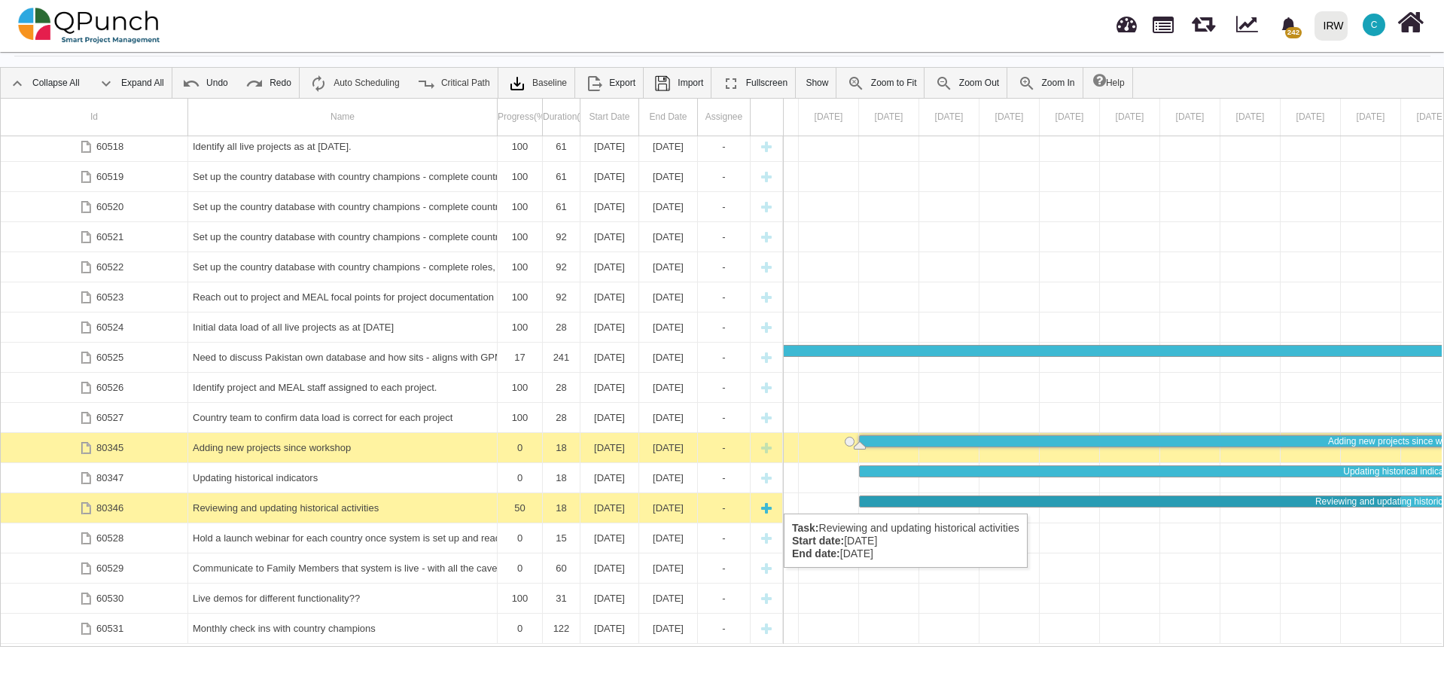
click at [269, 498] on div "Reviewing and updating historical activities" at bounding box center [343, 507] width 300 height 29
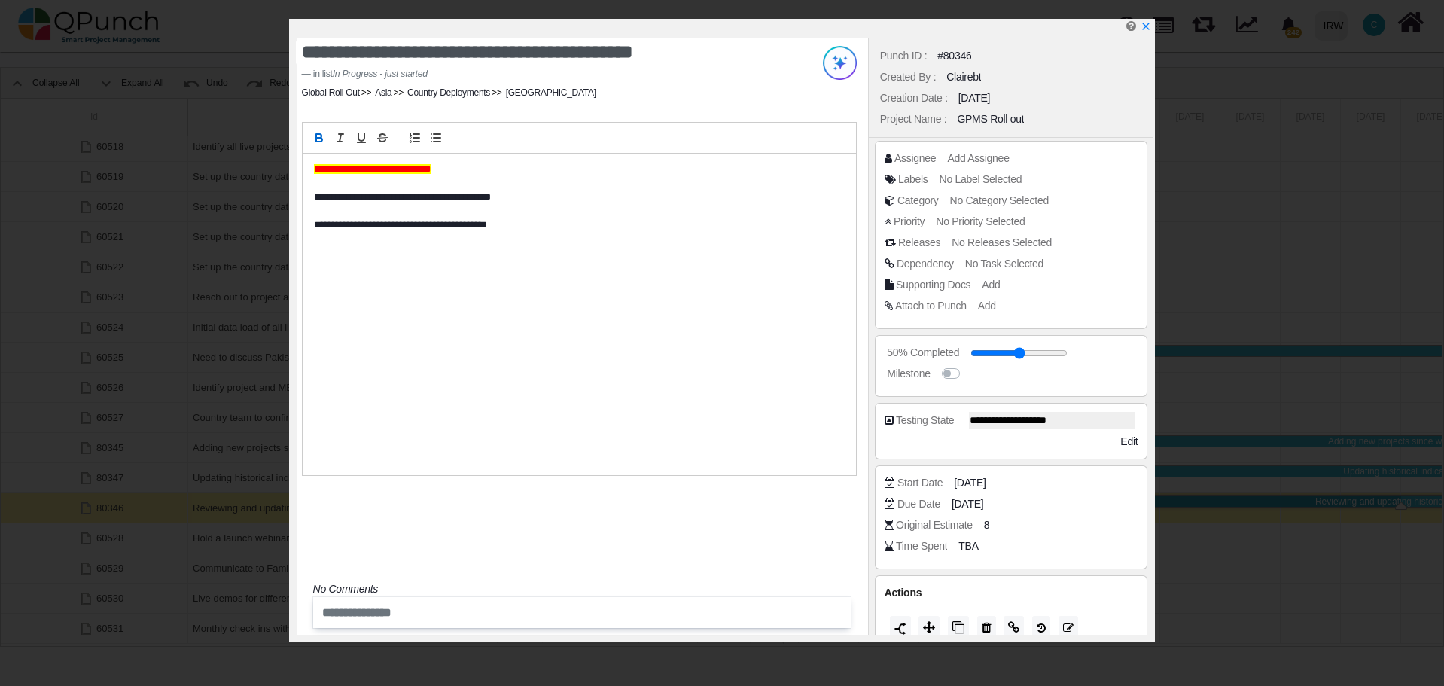
drag, startPoint x: 1146, startPoint y: 31, endPoint x: 988, endPoint y: 86, distance: 167.3
click at [1146, 31] on icon "x" at bounding box center [1145, 26] width 11 height 11
